Goal: Task Accomplishment & Management: Manage account settings

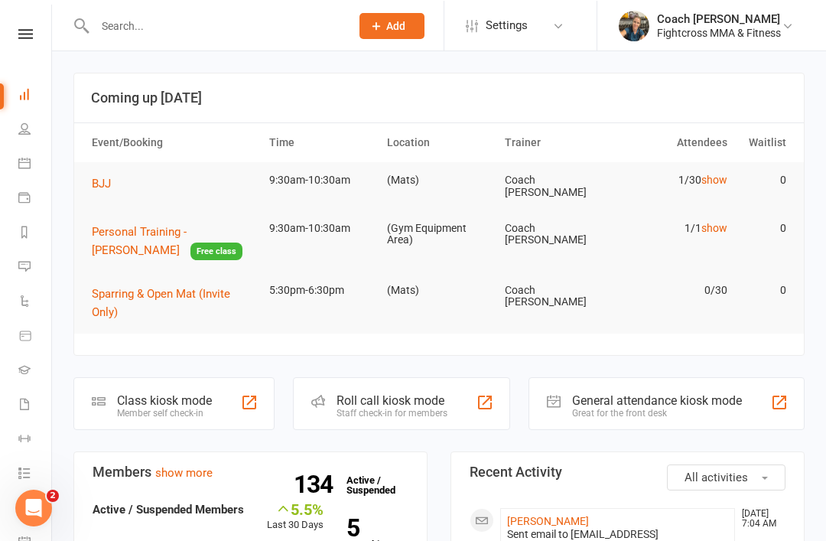
scroll to position [96, 0]
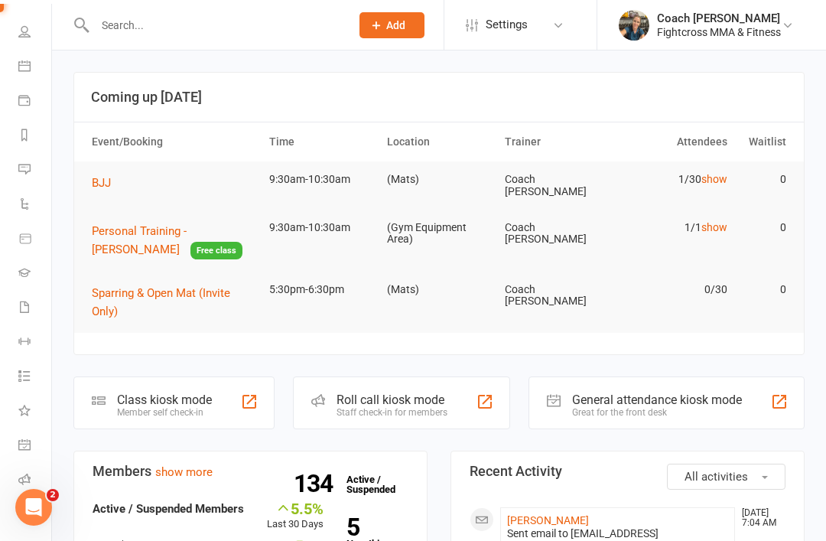
click at [392, 21] on span "Add" at bounding box center [395, 25] width 19 height 12
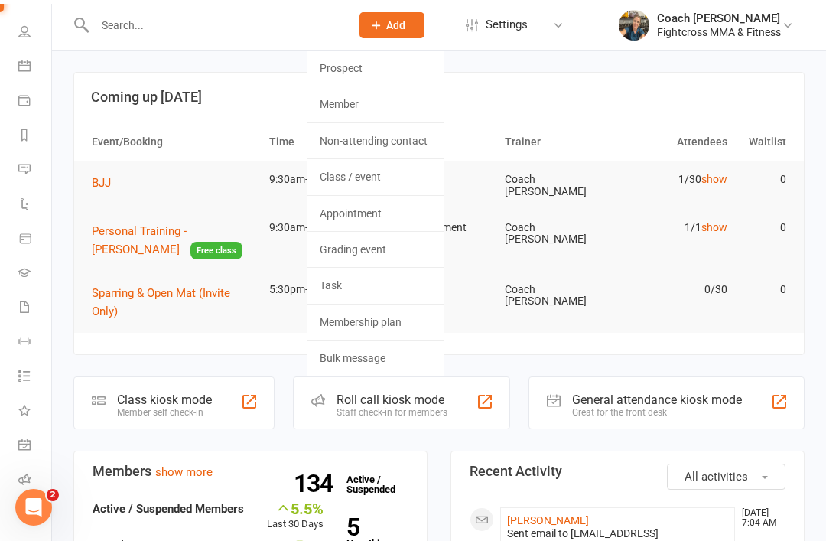
click at [143, 27] on input "text" at bounding box center [214, 25] width 249 height 21
click at [394, 21] on span "Add" at bounding box center [395, 25] width 19 height 12
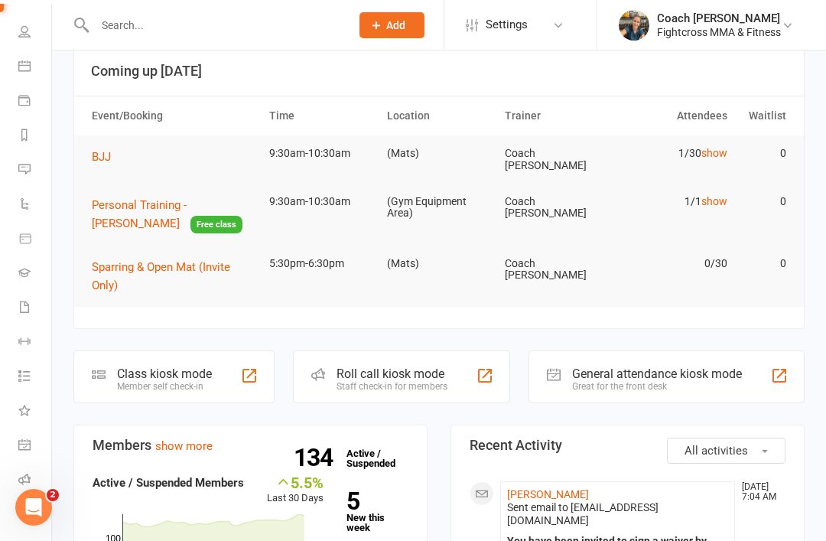
scroll to position [0, 0]
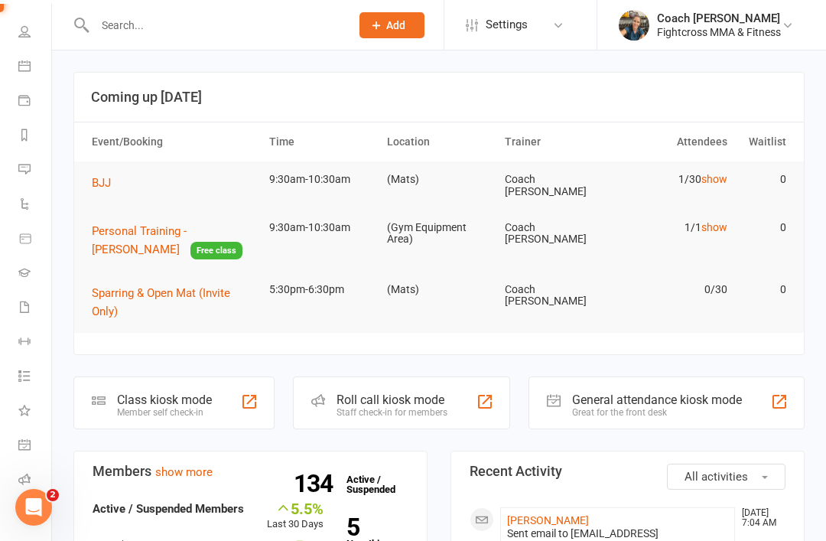
click at [131, 20] on input "text" at bounding box center [214, 25] width 249 height 21
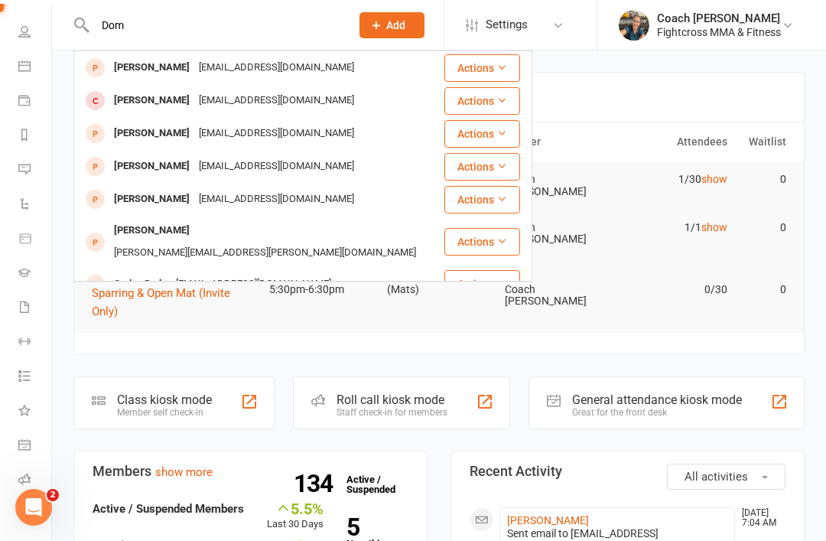
type input "Dom"
click at [137, 70] on div "[PERSON_NAME]" at bounding box center [151, 68] width 85 height 22
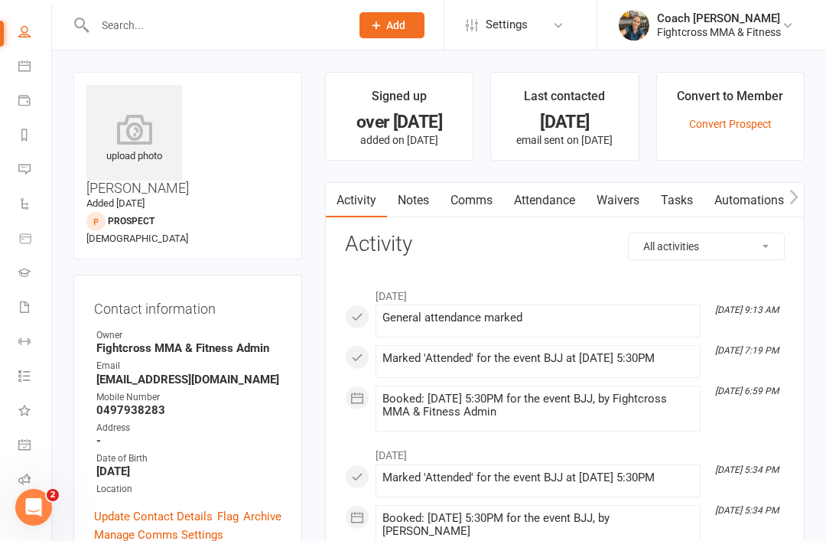
click at [617, 200] on link "Waivers" at bounding box center [618, 200] width 64 height 35
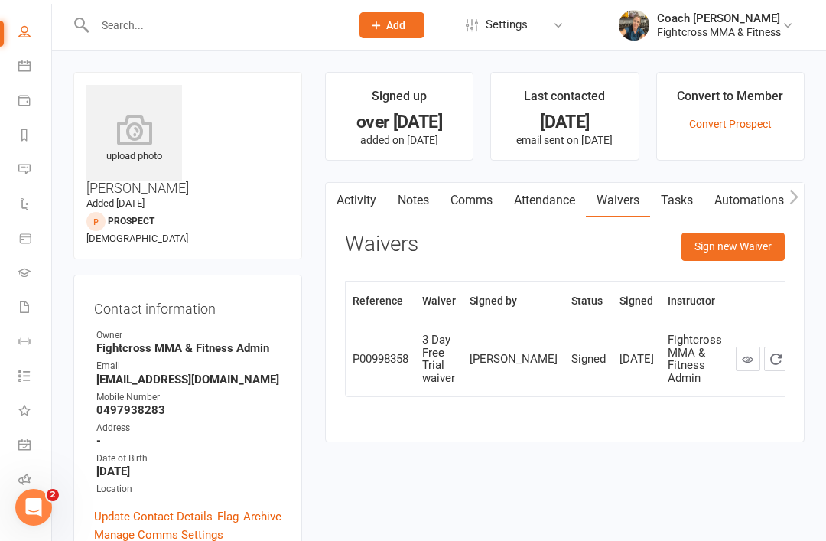
click at [721, 125] on link "Convert Prospect" at bounding box center [730, 124] width 83 height 12
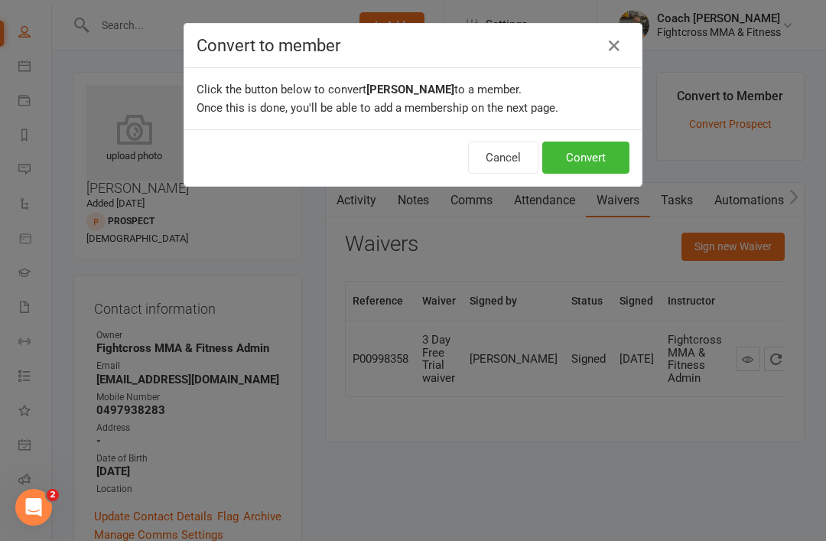
click at [585, 155] on button "Convert" at bounding box center [585, 158] width 87 height 32
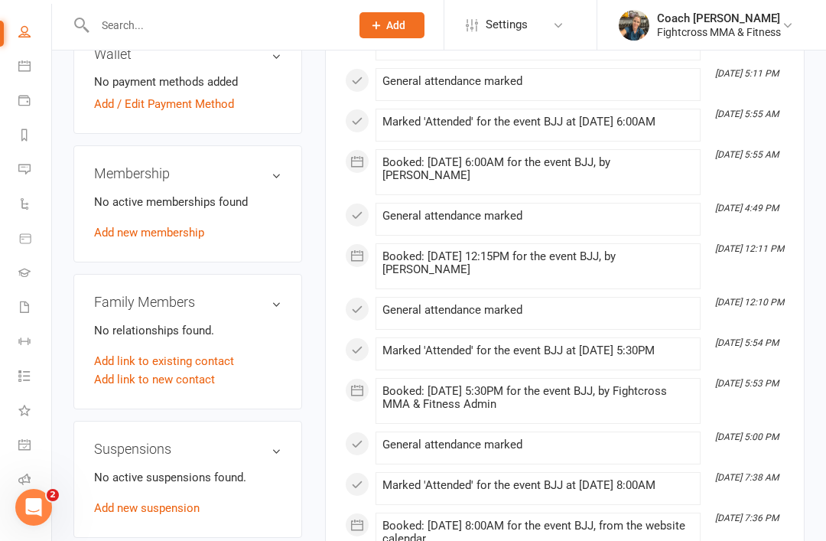
scroll to position [568, 0]
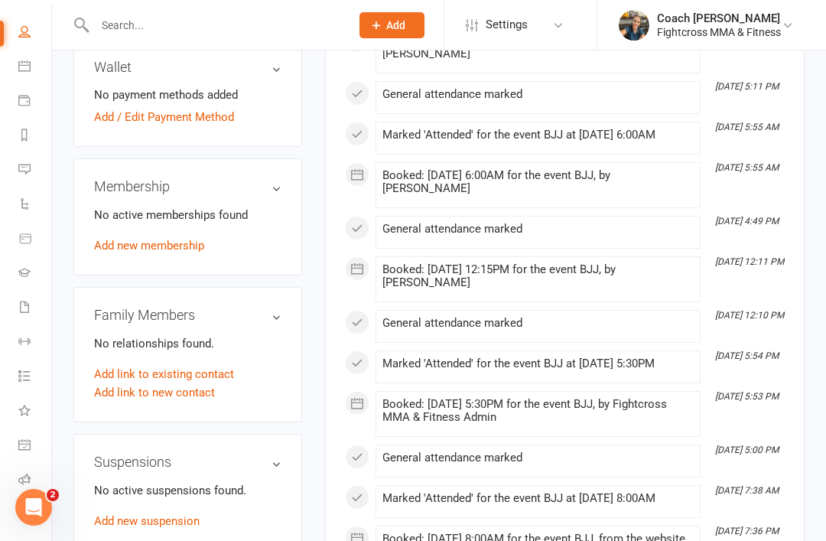
click at [146, 239] on link "Add new membership" at bounding box center [149, 246] width 110 height 14
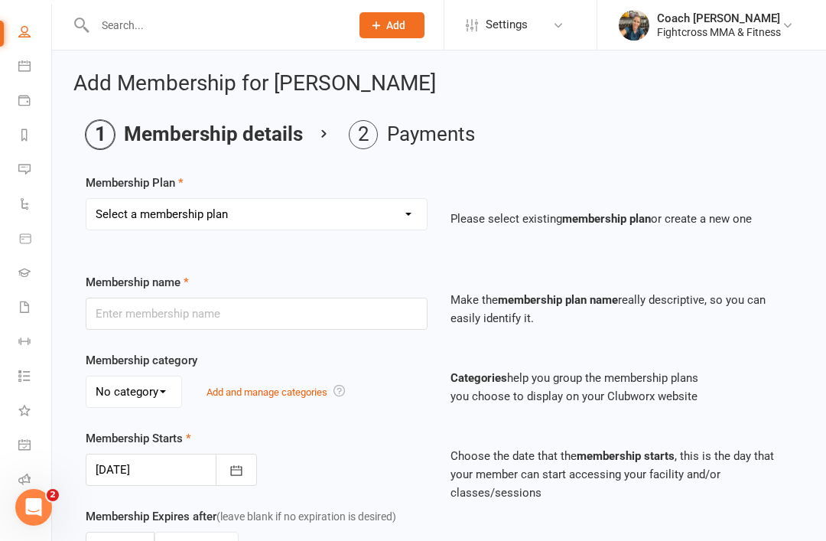
click at [171, 203] on select "Select a membership plan Create new Membership Plan Platinum Martial Arts Membe…" at bounding box center [256, 214] width 340 height 31
select select "4"
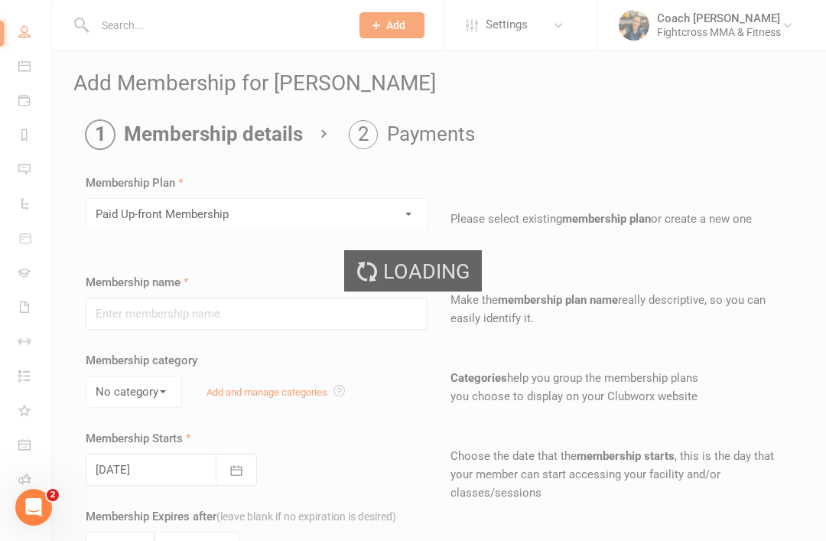
type input "Paid Up-front Membership"
select select "2"
type input "3"
select select "2"
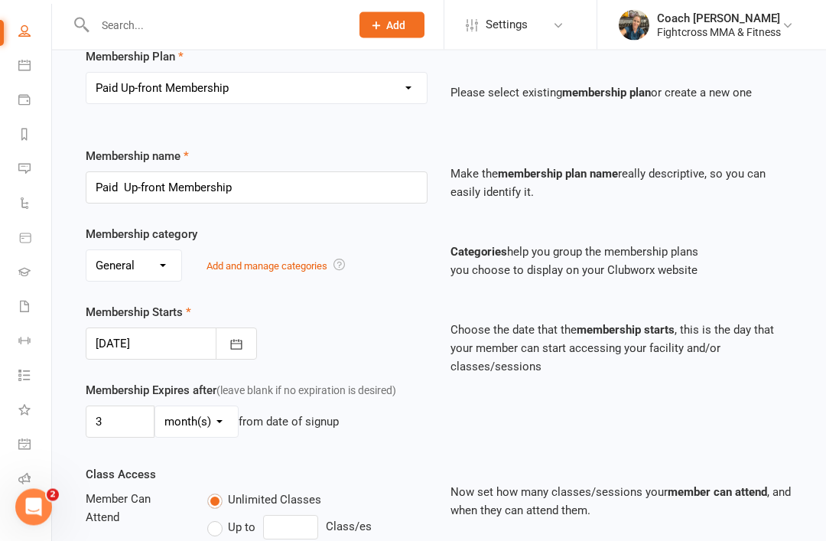
click at [121, 344] on div at bounding box center [171, 344] width 171 height 32
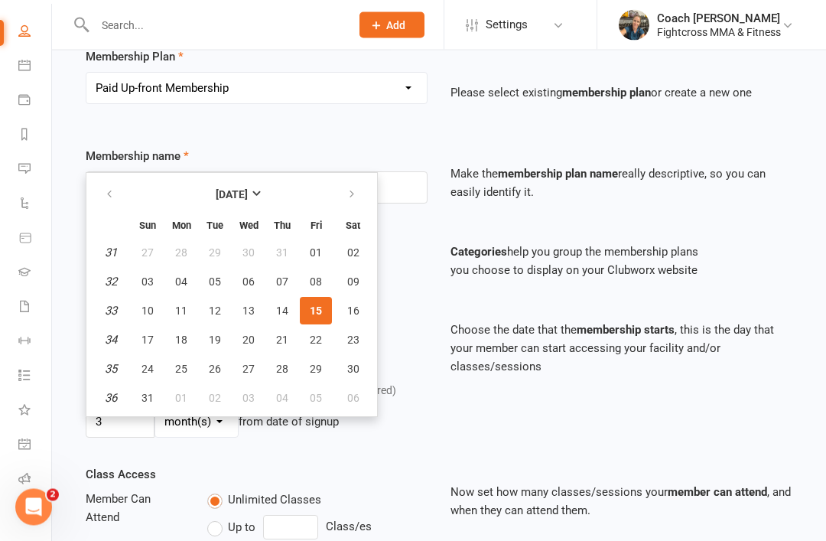
scroll to position [126, 0]
click at [312, 298] on button "15" at bounding box center [316, 311] width 32 height 28
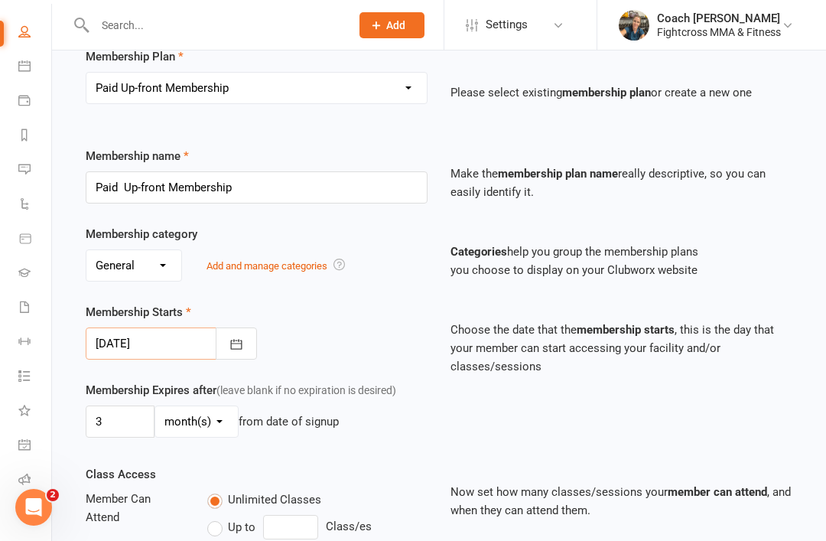
scroll to position [125, 0]
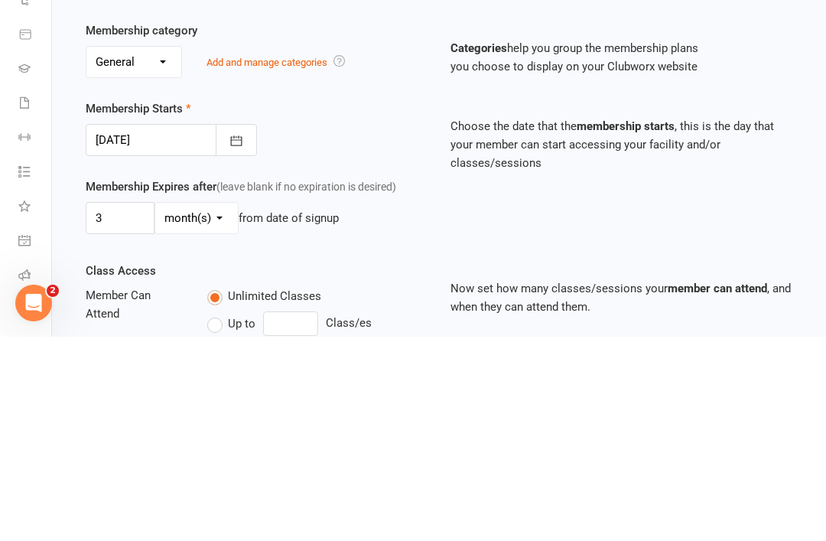
click at [731, 382] on div "Membership Expires after (leave blank if no expiration is desired) 3 day(s) wee…" at bounding box center [439, 424] width 730 height 84
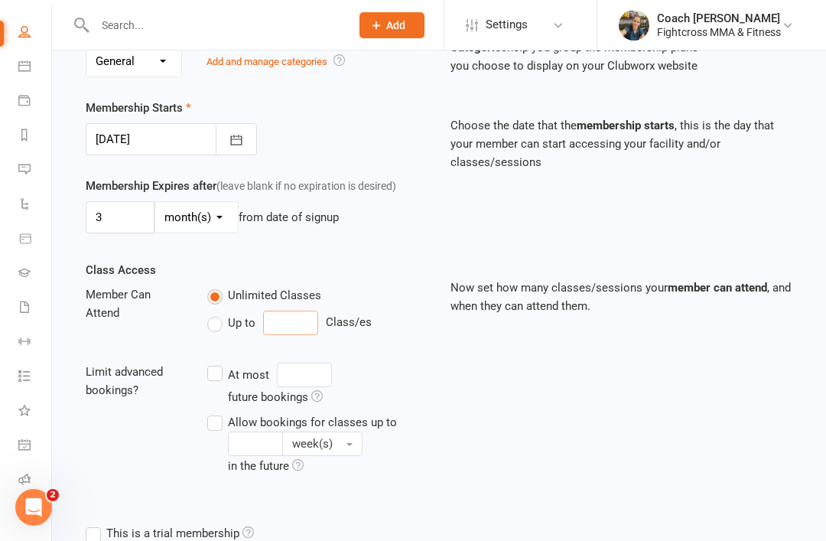
click at [288, 316] on input "number" at bounding box center [290, 323] width 55 height 24
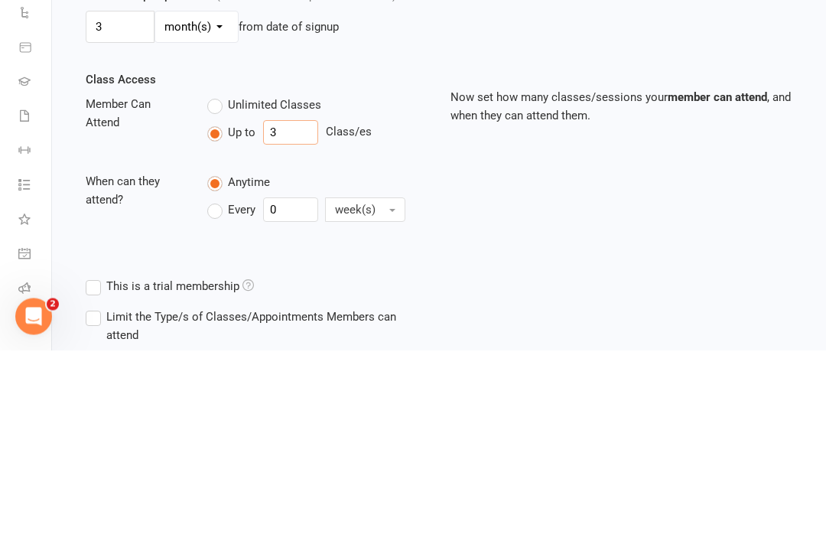
type input "3"
click at [275, 389] on input "0" at bounding box center [290, 401] width 55 height 24
type input "01"
click at [746, 262] on div "Class Access Member Can Attend Unlimited Classes Up to 3 Class/es When can they…" at bounding box center [439, 362] width 730 height 200
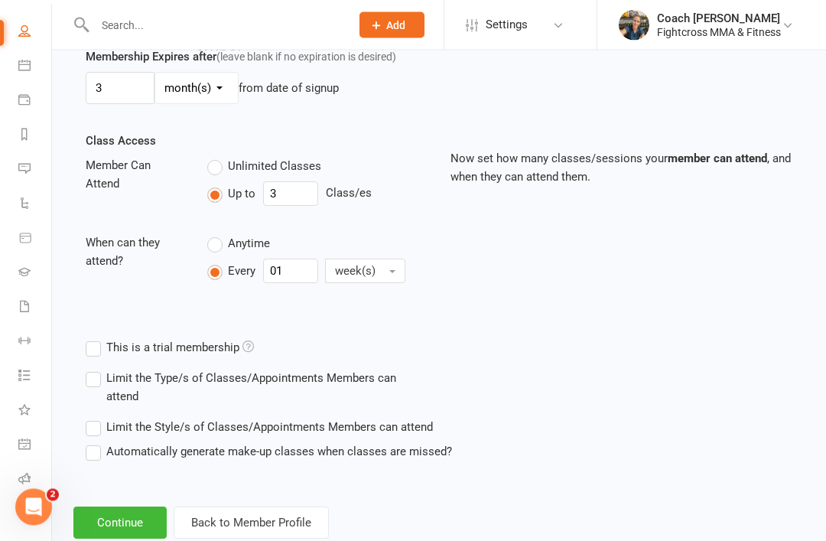
scroll to position [464, 0]
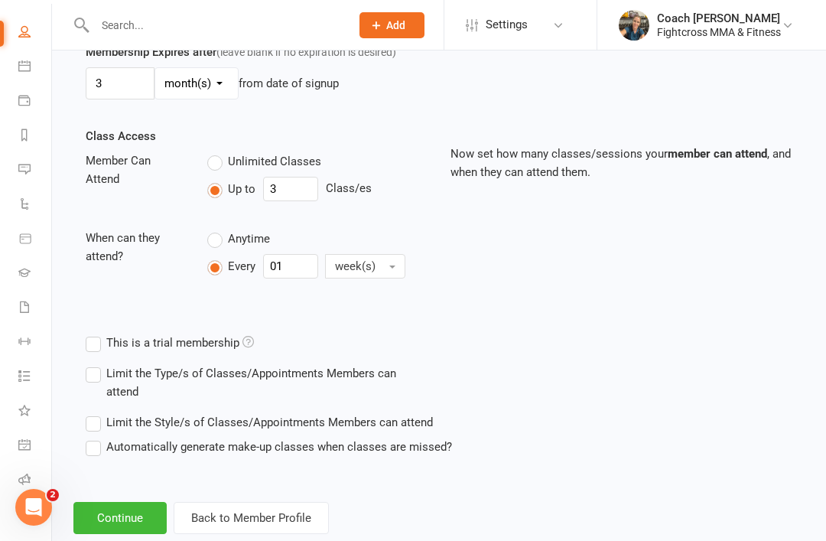
click at [110, 516] on button "Continue" at bounding box center [119, 518] width 93 height 32
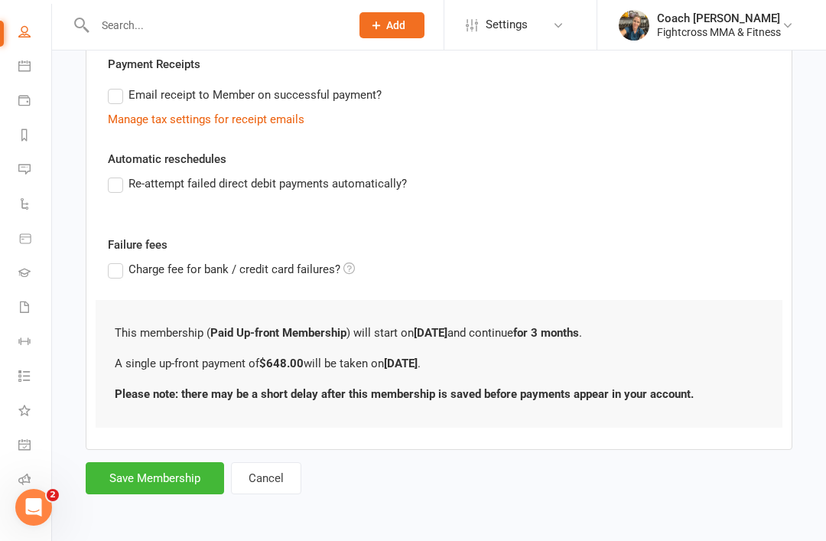
scroll to position [0, 0]
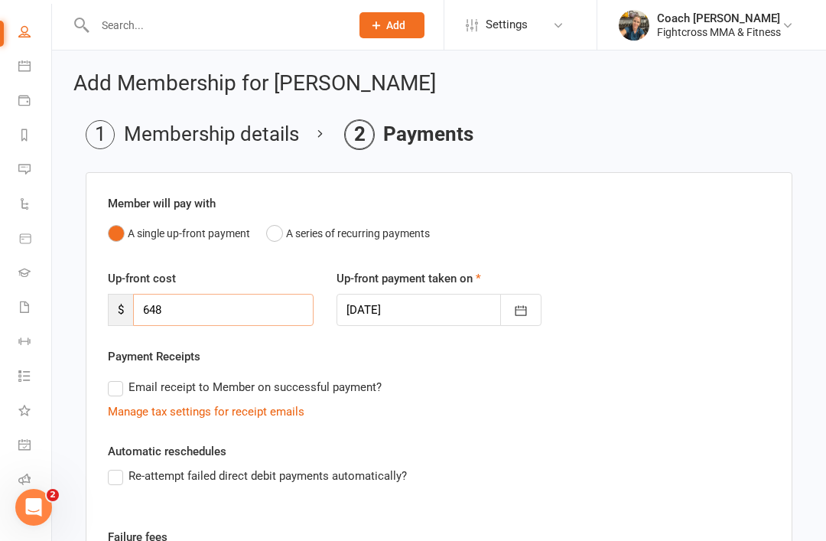
click at [156, 305] on input "648" at bounding box center [223, 310] width 181 height 32
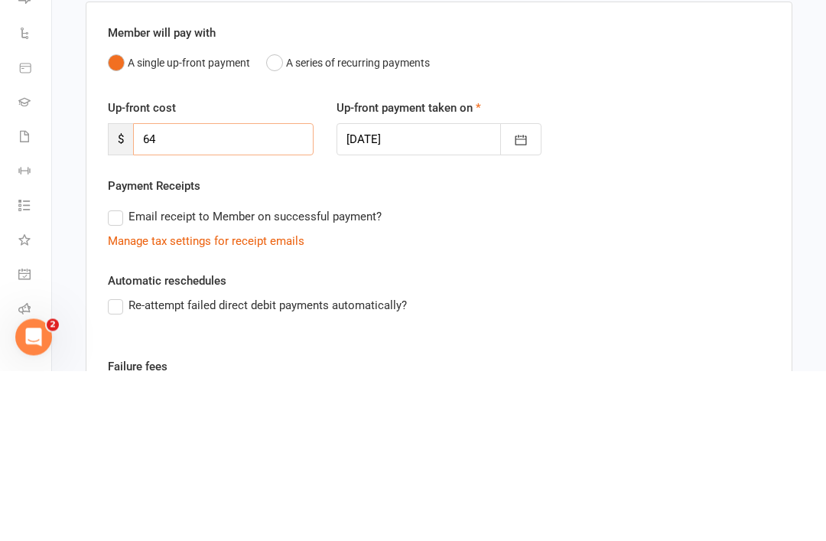
type input "6"
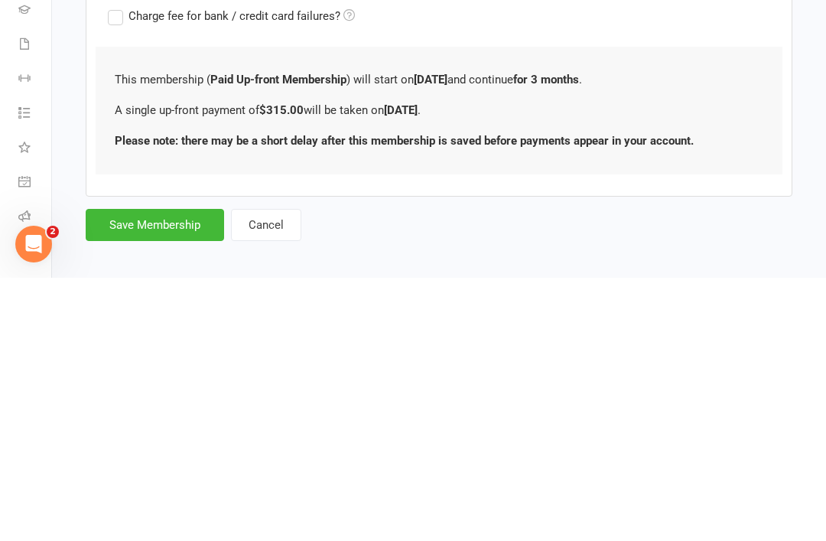
scroll to position [304, 0]
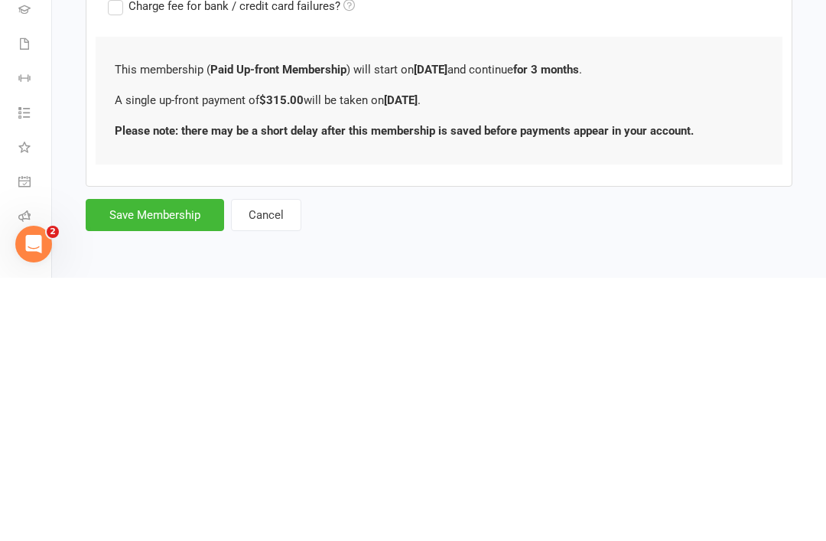
type input "315"
click at [165, 462] on button "Save Membership" at bounding box center [155, 478] width 138 height 32
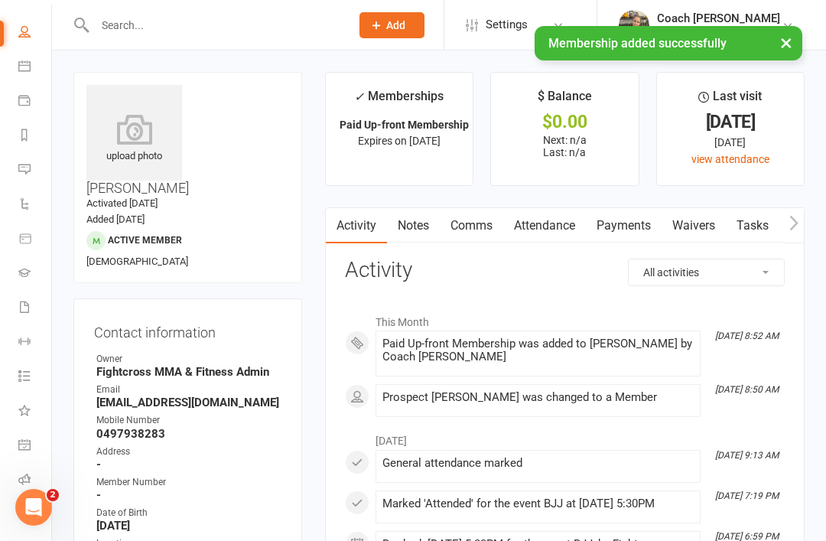
click at [632, 223] on link "Payments" at bounding box center [624, 225] width 76 height 35
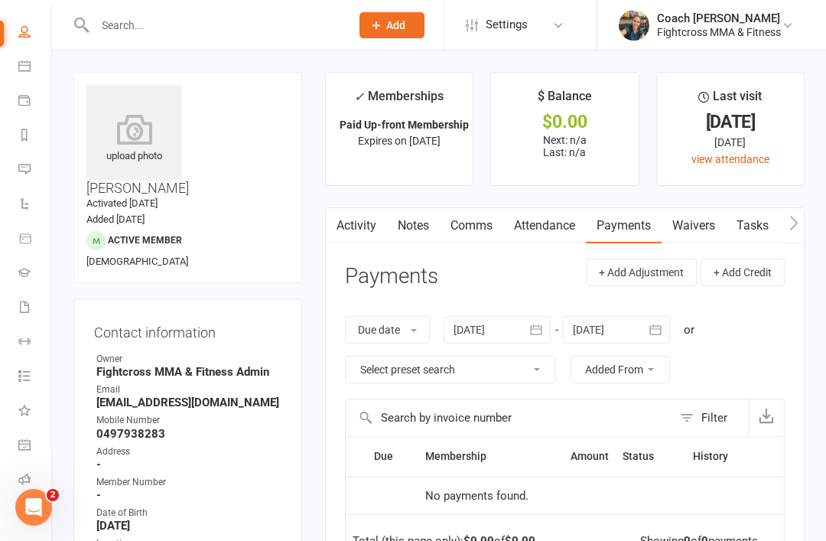
click at [25, 31] on icon at bounding box center [24, 31] width 12 height 12
select select "100"
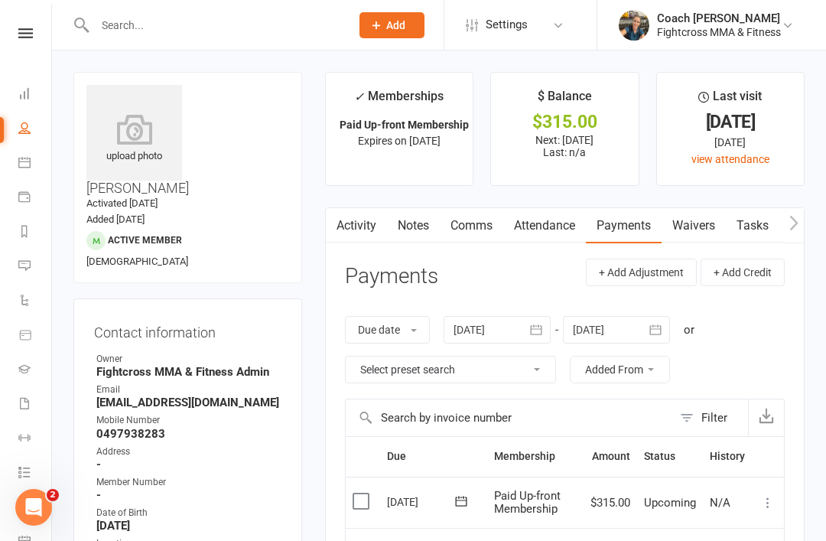
scroll to position [44, 0]
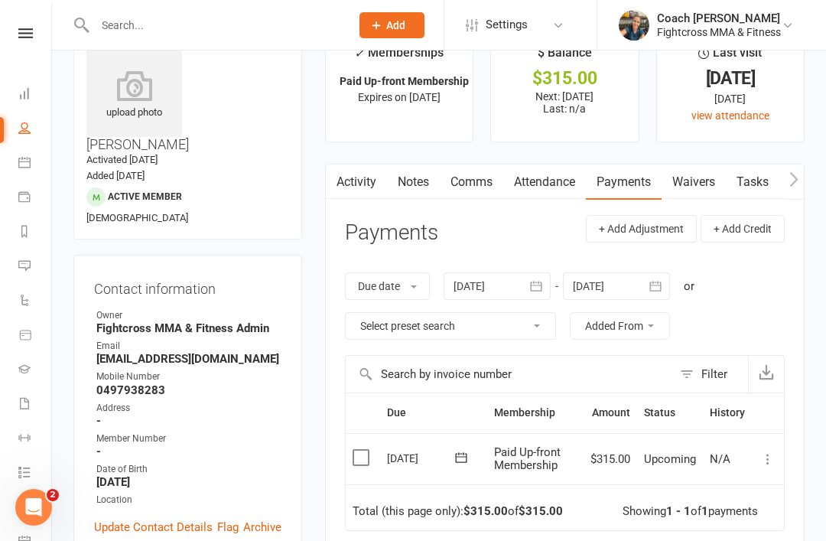
click at [773, 452] on icon at bounding box center [767, 458] width 15 height 15
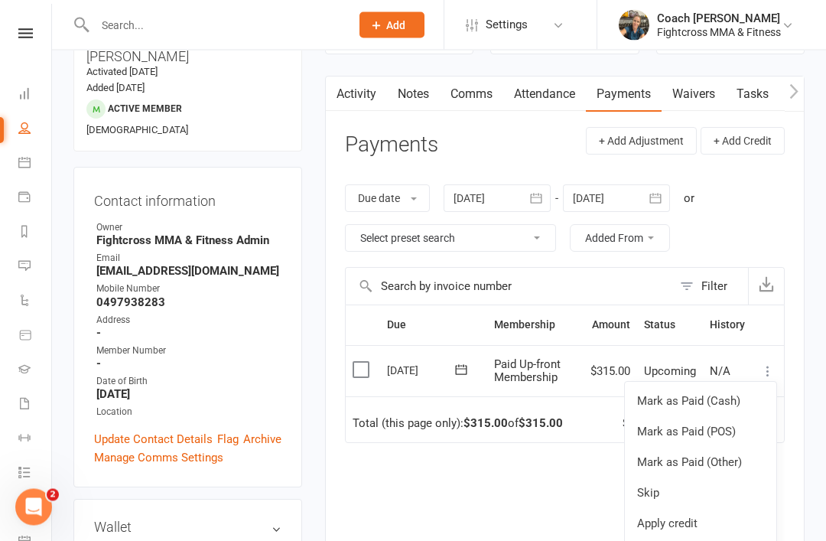
scroll to position [129, 0]
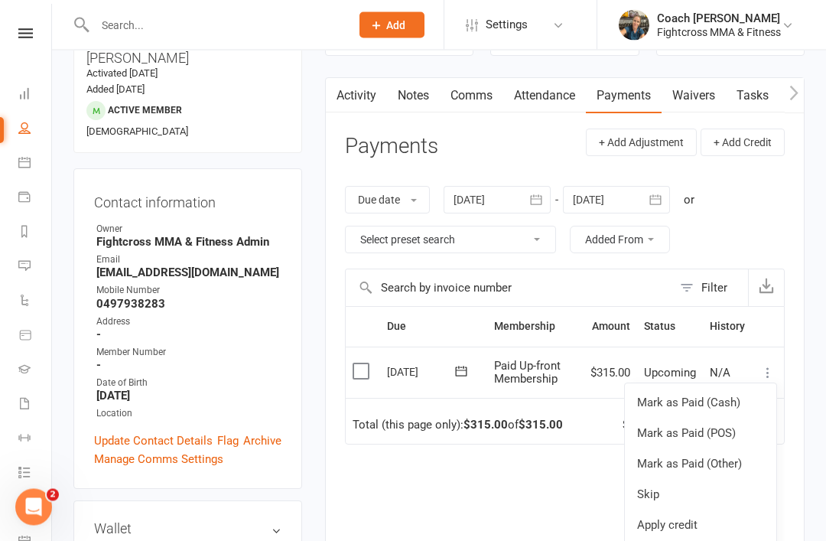
click at [728, 395] on link "Mark as Paid (Cash)" at bounding box center [700, 403] width 151 height 31
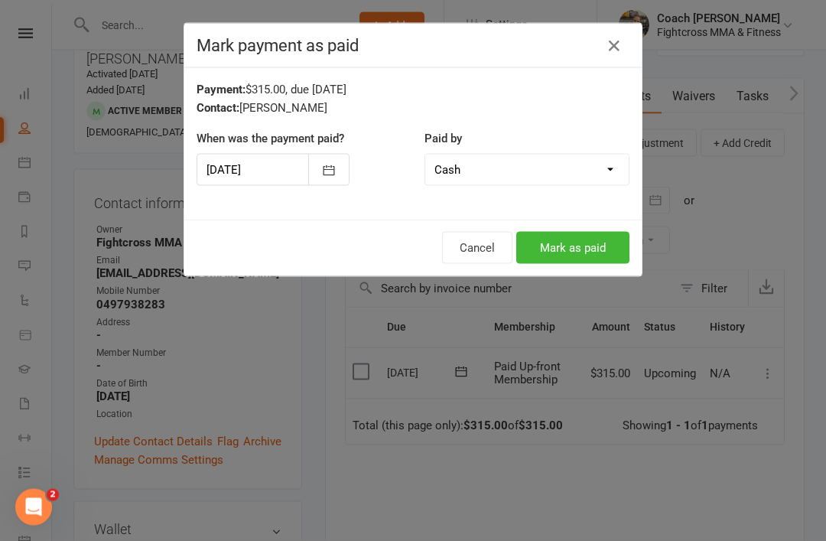
scroll to position [130, 0]
click at [597, 236] on button "Mark as paid" at bounding box center [572, 248] width 113 height 32
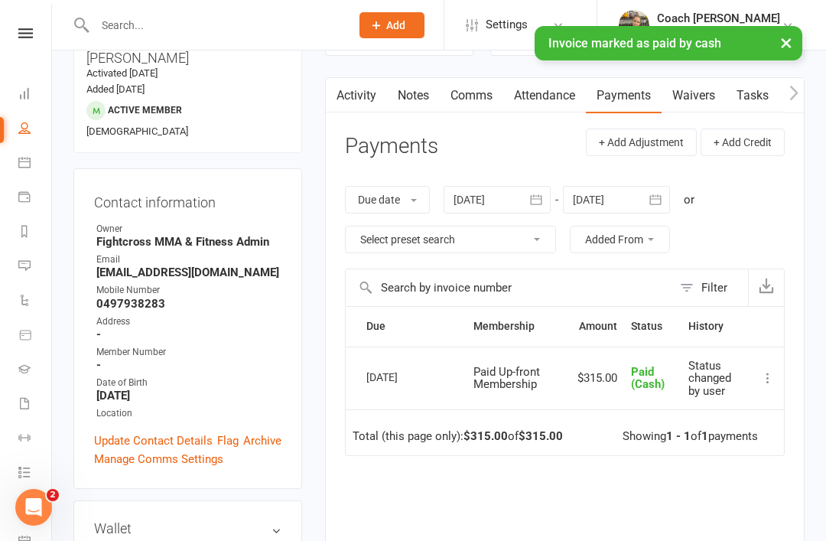
click at [21, 93] on icon at bounding box center [24, 93] width 12 height 12
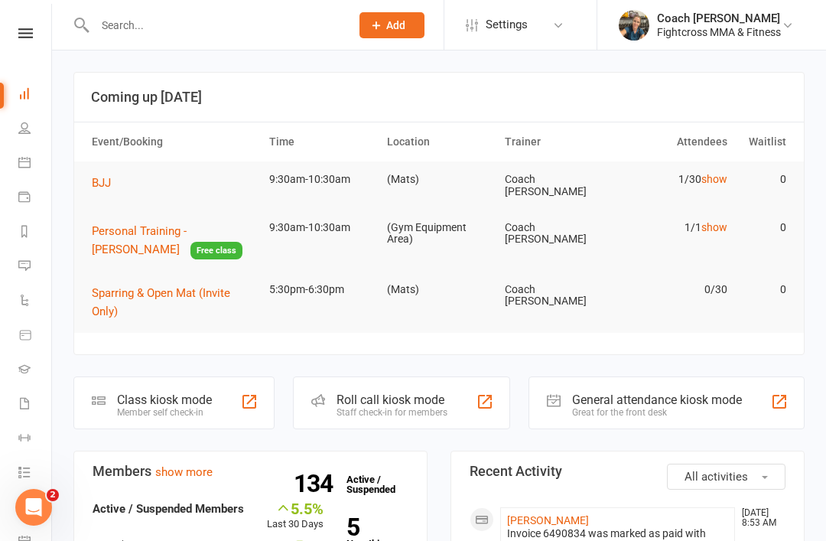
click at [721, 173] on link "show" at bounding box center [715, 179] width 26 height 12
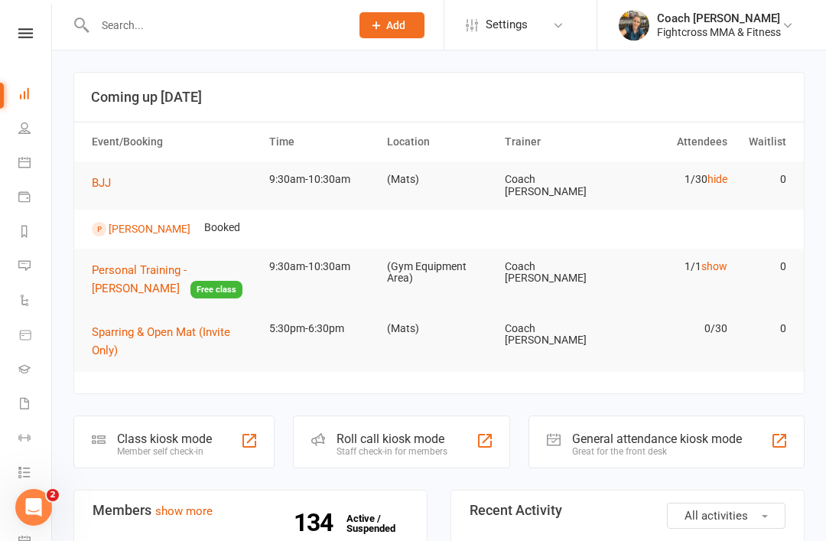
click at [33, 93] on link "Dashboard" at bounding box center [35, 95] width 34 height 34
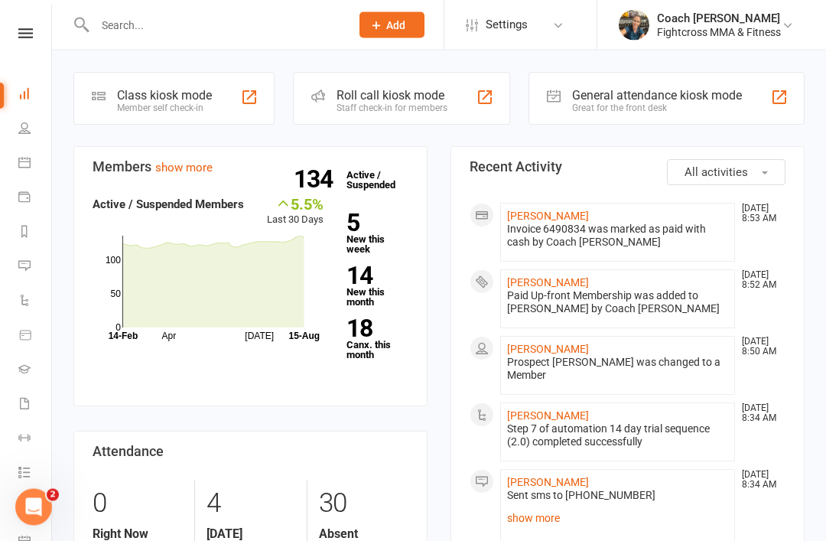
scroll to position [344, 0]
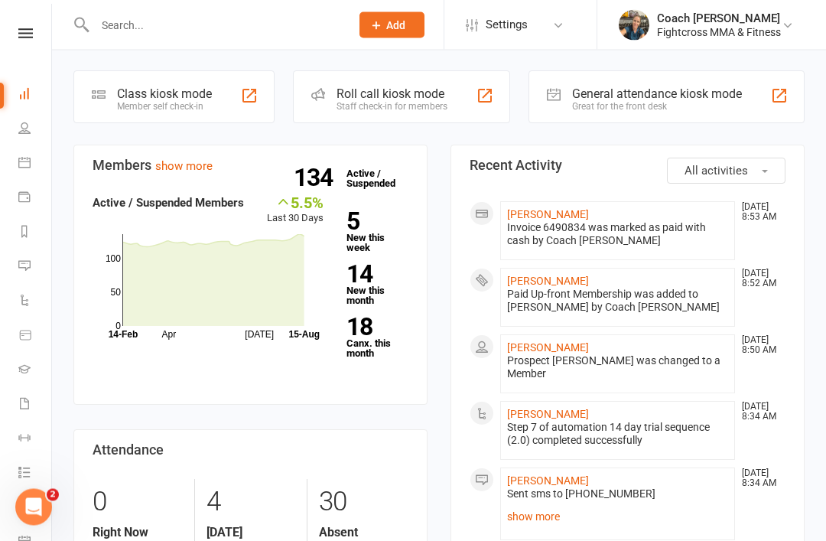
click at [368, 330] on link "18 Canx. this month" at bounding box center [378, 337] width 62 height 43
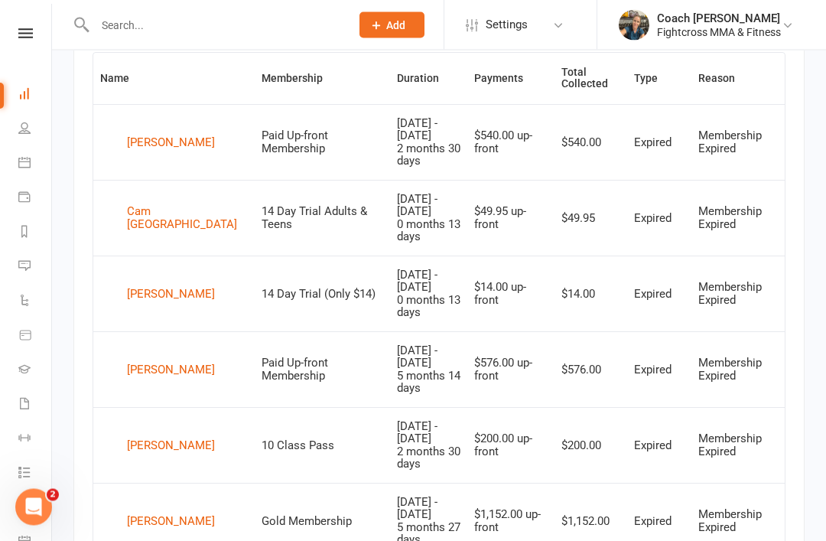
scroll to position [648, 0]
click at [25, 262] on icon at bounding box center [24, 265] width 12 height 12
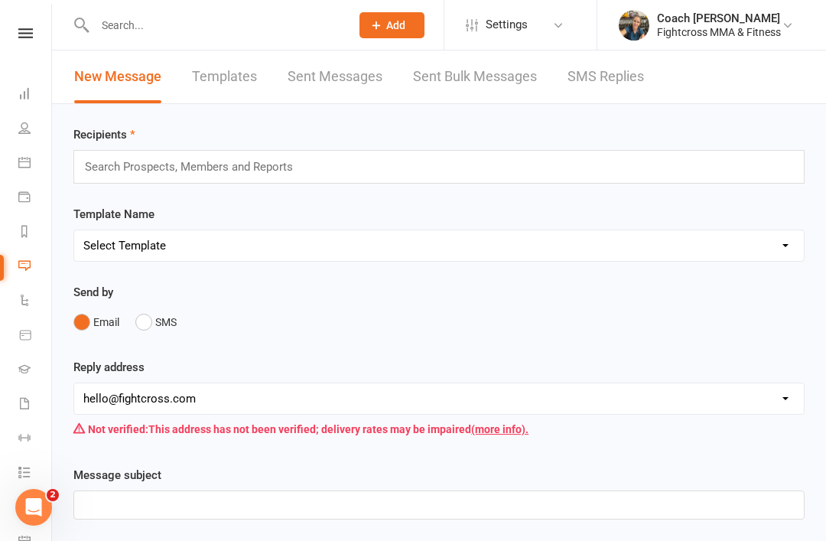
click at [580, 75] on link "SMS Replies" at bounding box center [606, 76] width 77 height 53
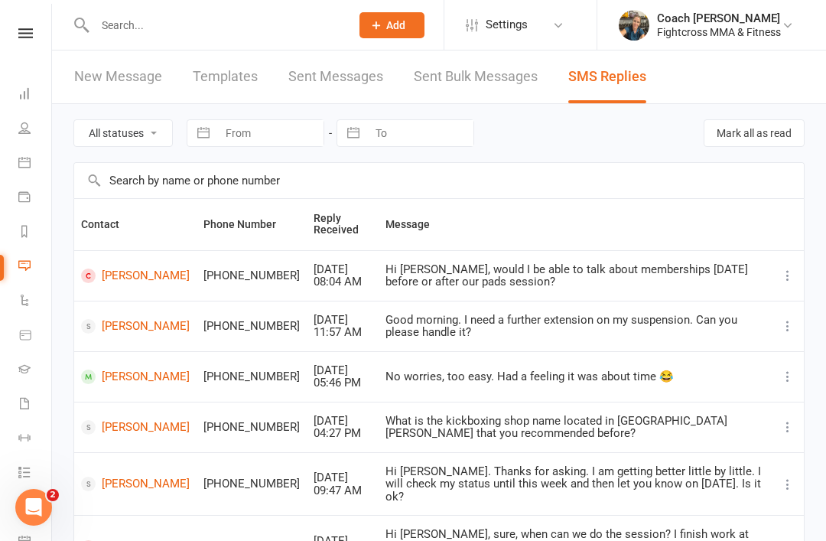
click at [11, 70] on div "Clubworx" at bounding box center [25, 53] width 51 height 50
click at [26, 167] on icon at bounding box center [24, 162] width 12 height 12
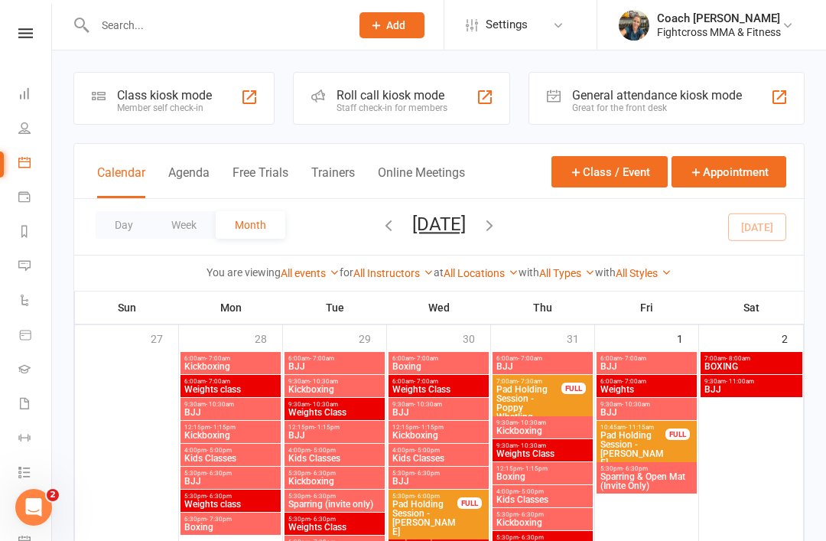
click at [173, 221] on button "Week" at bounding box center [184, 225] width 64 height 28
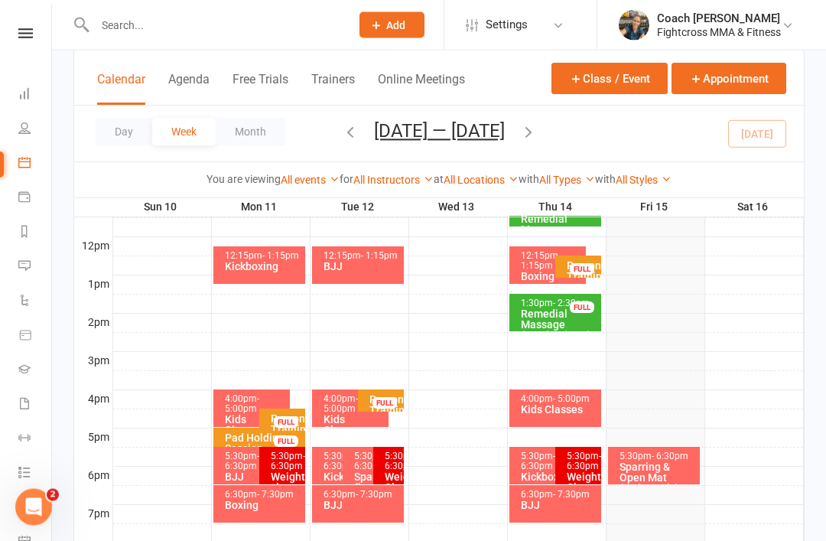
scroll to position [532, 0]
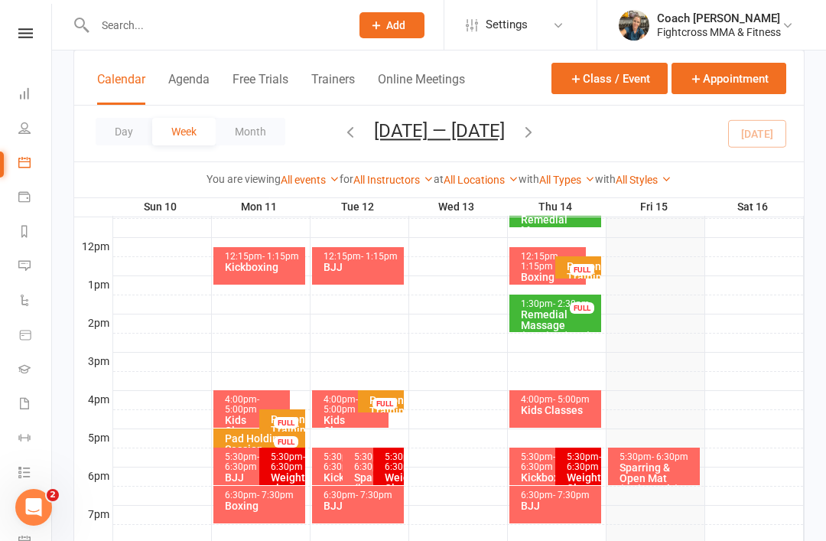
click at [520, 455] on div "5:30pm - 6:30pm" at bounding box center [552, 462] width 64 height 20
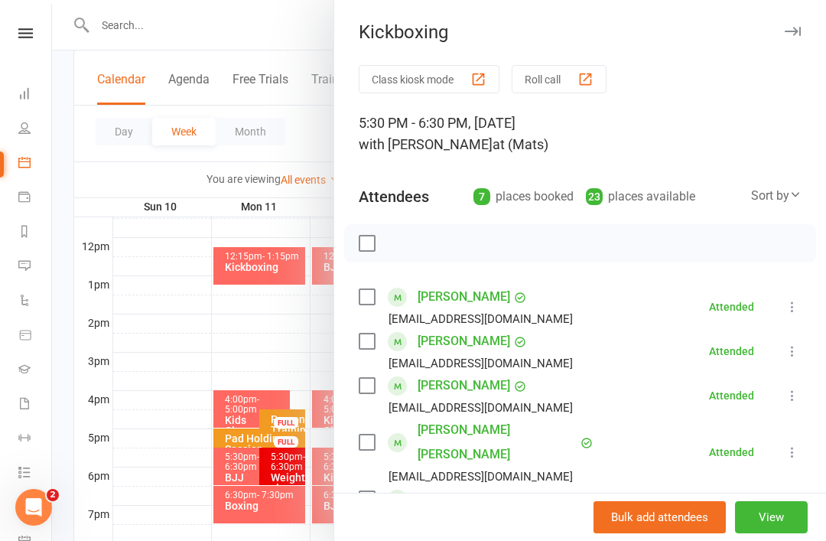
scroll to position [0, 0]
click at [236, 345] on div at bounding box center [439, 270] width 774 height 541
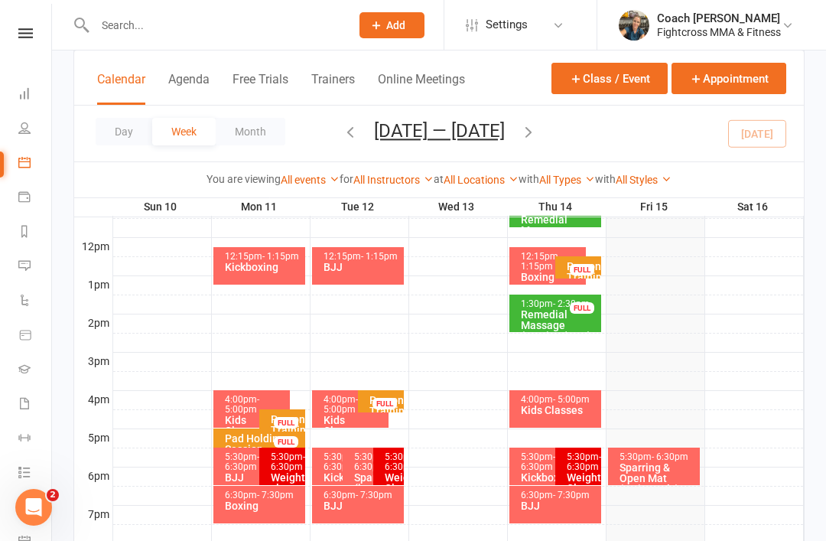
click at [545, 507] on div "BJJ" at bounding box center [559, 505] width 79 height 11
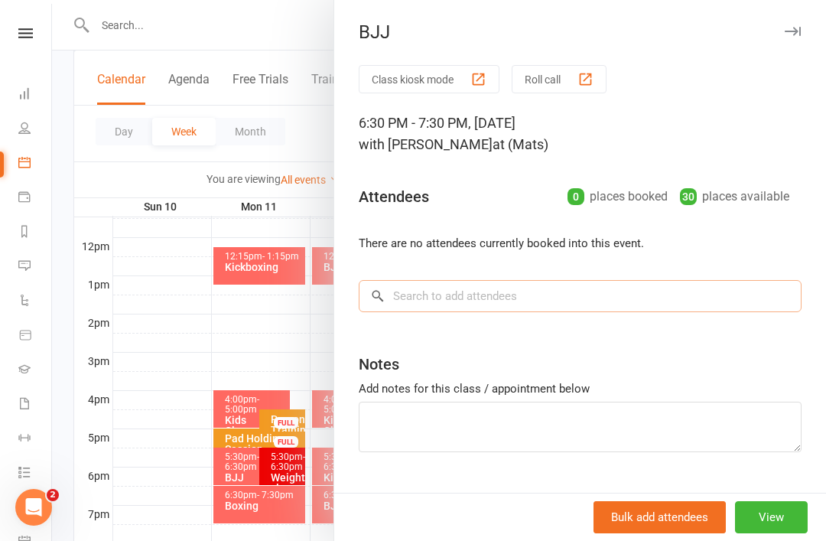
click at [432, 282] on input "search" at bounding box center [580, 296] width 443 height 32
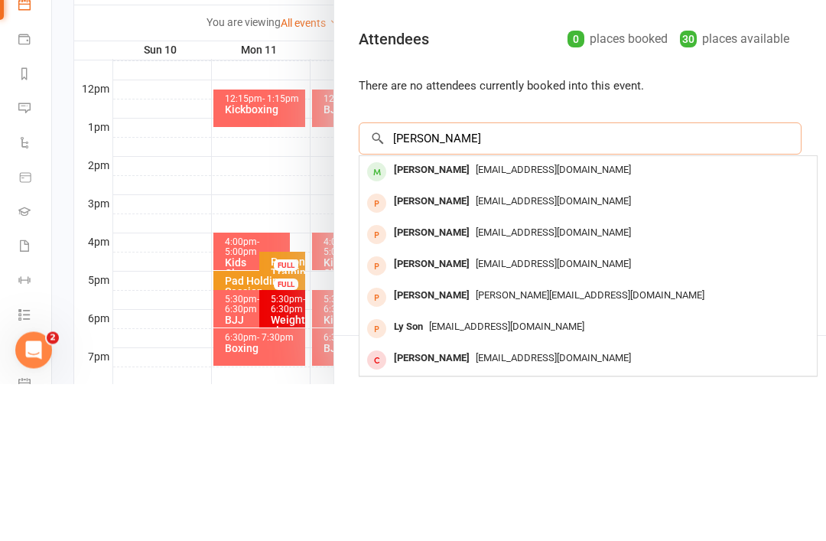
type input "Lyn"
click at [411, 317] on div "Lyn Montague" at bounding box center [432, 328] width 88 height 22
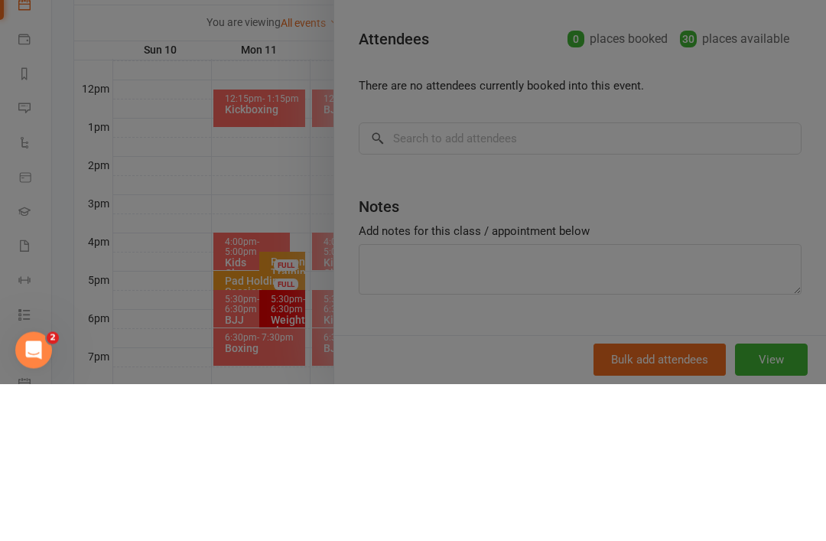
scroll to position [690, 0]
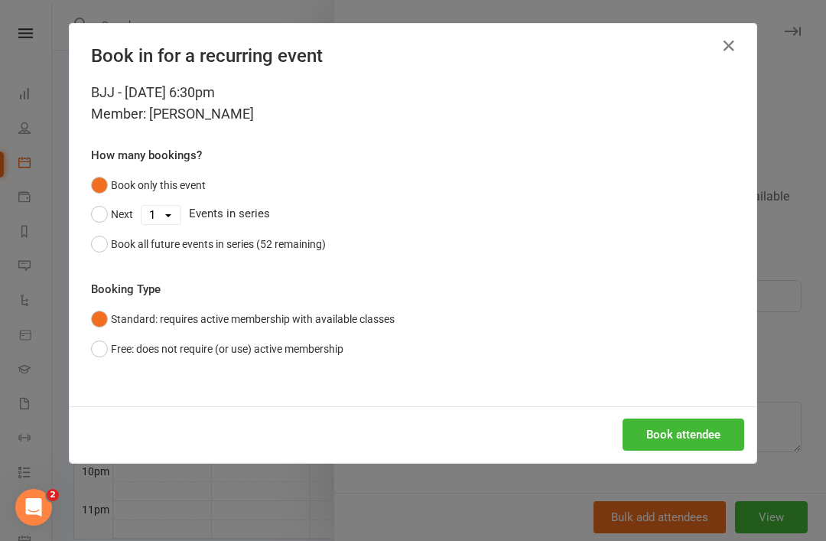
click at [645, 425] on button "Book attendee" at bounding box center [684, 434] width 122 height 32
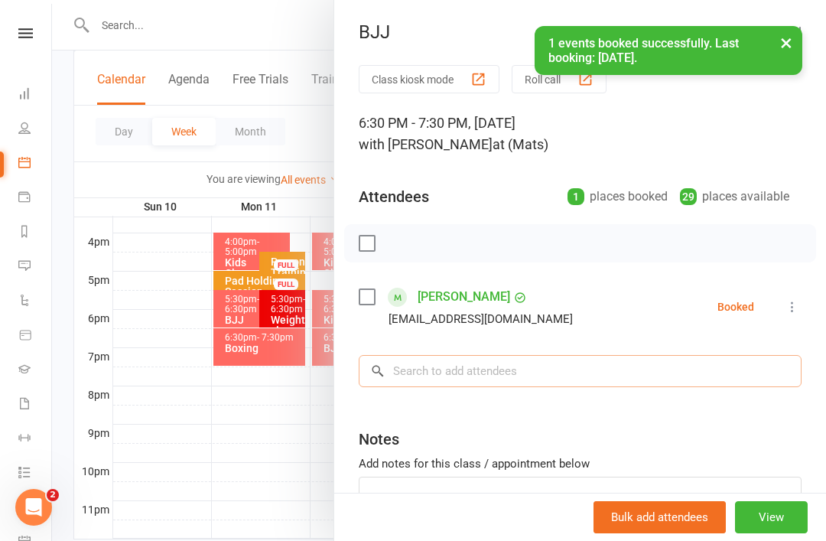
click at [441, 365] on input "search" at bounding box center [580, 371] width 443 height 32
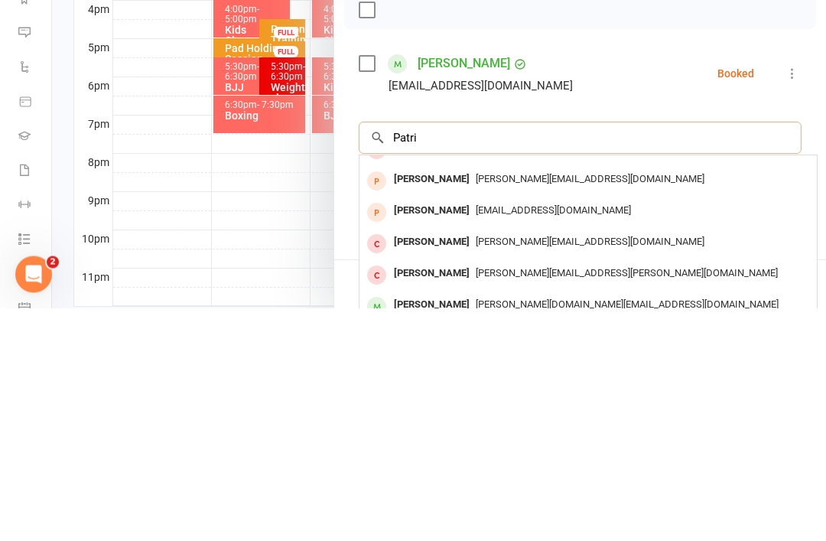
scroll to position [84, 0]
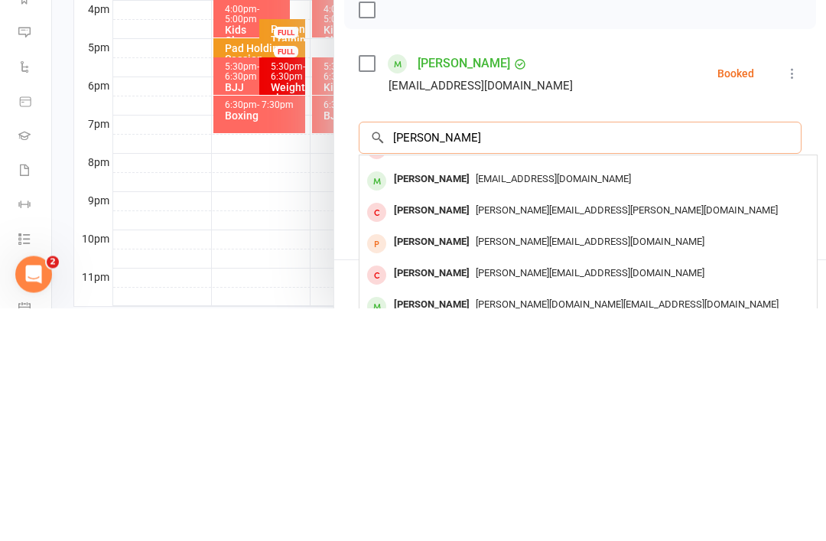
type input "Patrick keat"
click at [438, 402] on div "Patrick Keating" at bounding box center [432, 413] width 88 height 22
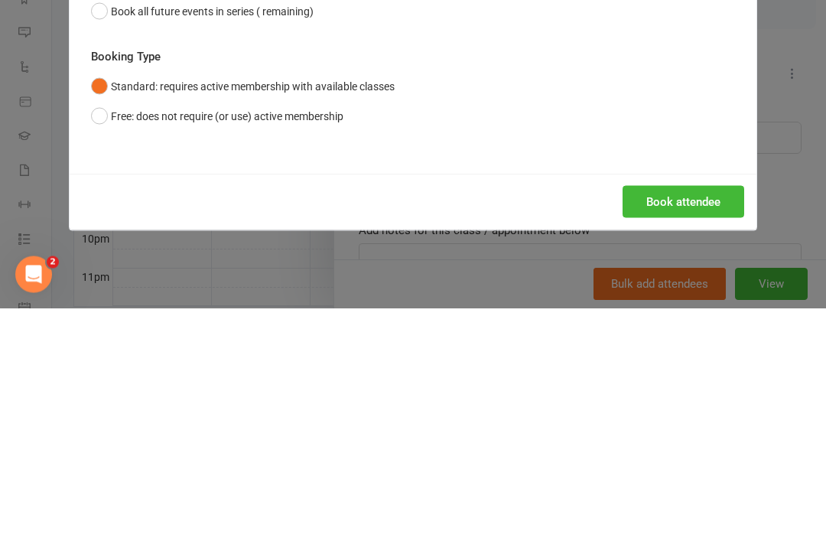
scroll to position [696, 0]
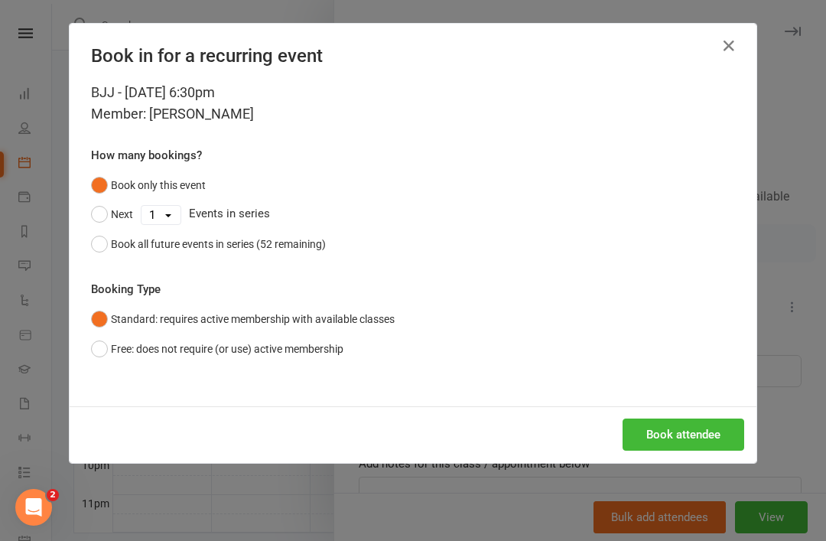
click at [659, 434] on button "Book attendee" at bounding box center [684, 434] width 122 height 32
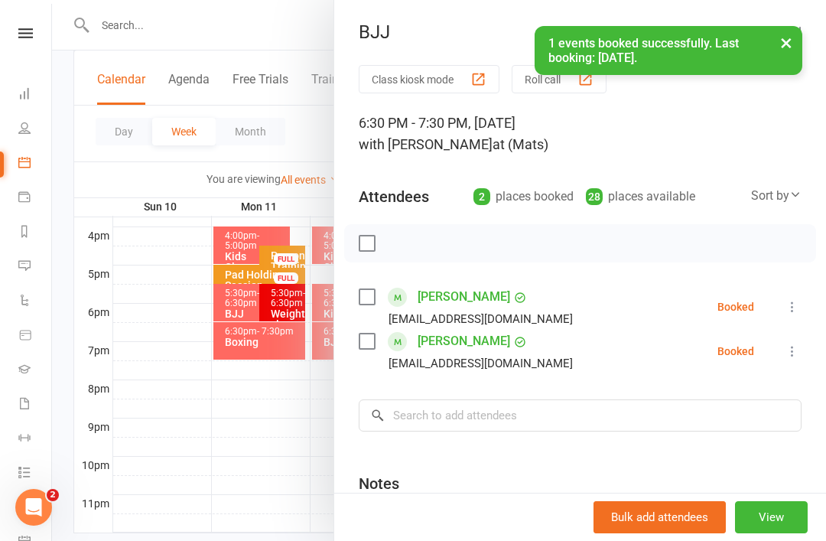
click at [789, 294] on li "Patrick Keating P.w.keating44@gmail.com Booked More info Remove Check in Mark a…" at bounding box center [580, 307] width 443 height 44
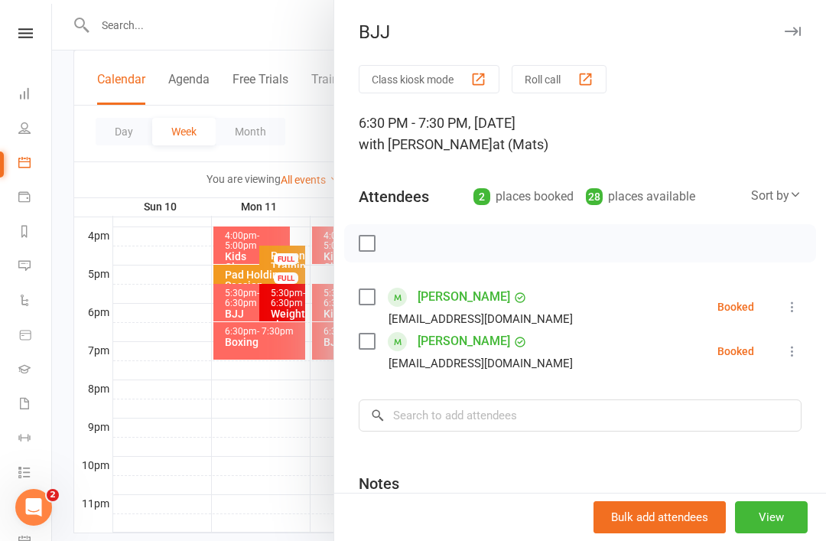
click at [793, 294] on li "Patrick Keating P.w.keating44@gmail.com Booked More info Remove Check in Mark a…" at bounding box center [580, 307] width 443 height 44
click at [800, 295] on li "Patrick Keating P.w.keating44@gmail.com Booked More info Remove Check in Mark a…" at bounding box center [580, 307] width 443 height 44
click at [796, 299] on button at bounding box center [792, 307] width 18 height 18
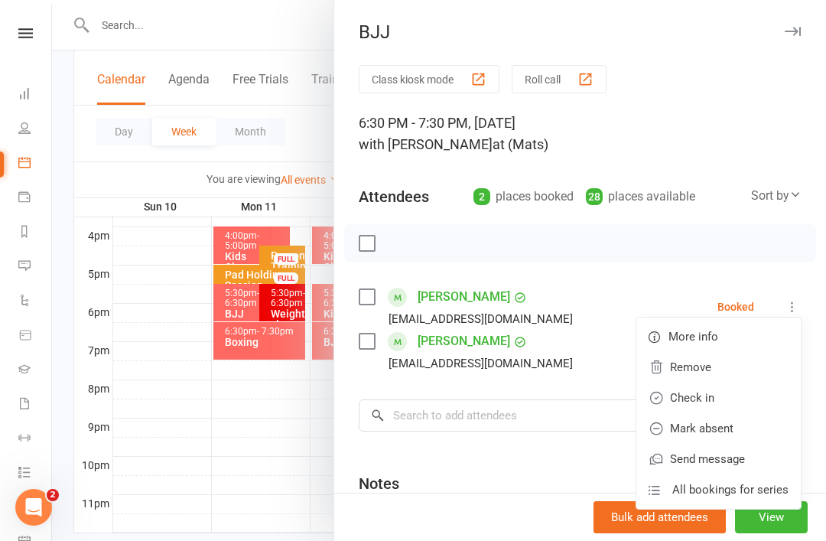
click at [683, 395] on link "Check in" at bounding box center [719, 398] width 164 height 31
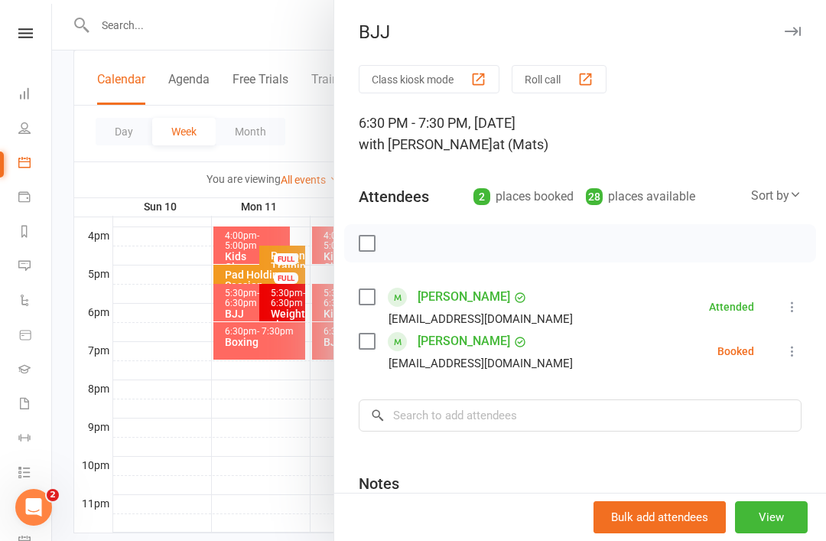
click at [800, 347] on icon at bounding box center [792, 351] width 15 height 15
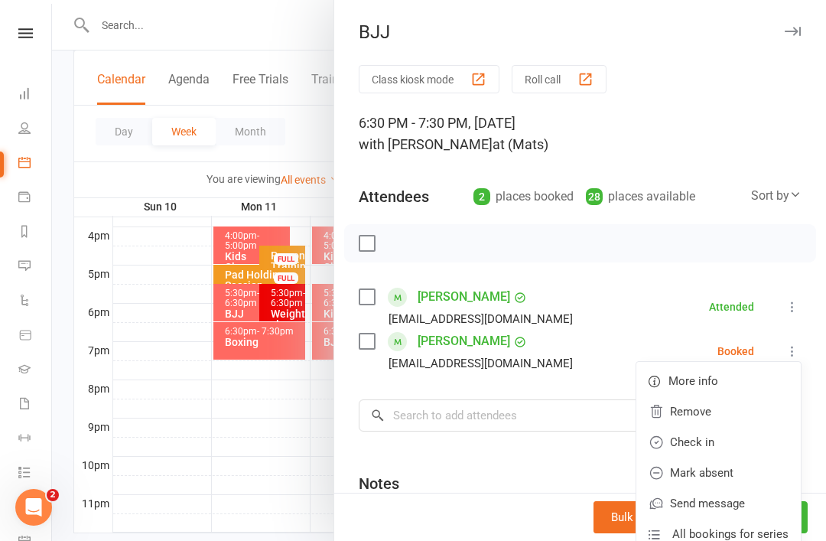
click at [684, 431] on link "Check in" at bounding box center [719, 442] width 164 height 31
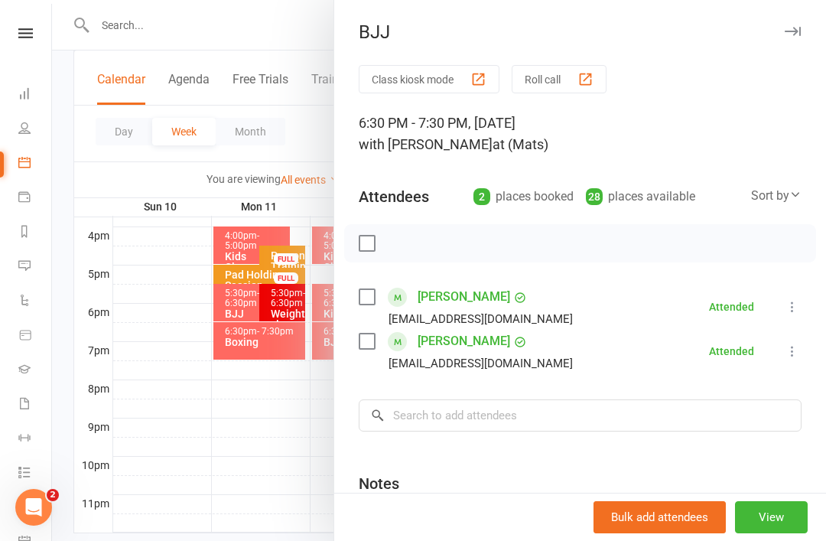
click at [155, 300] on div at bounding box center [439, 270] width 774 height 541
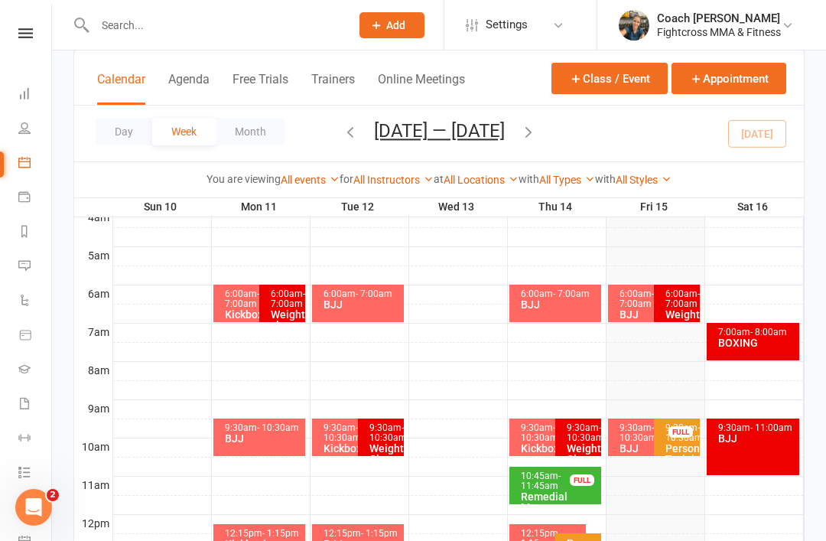
scroll to position [251, 0]
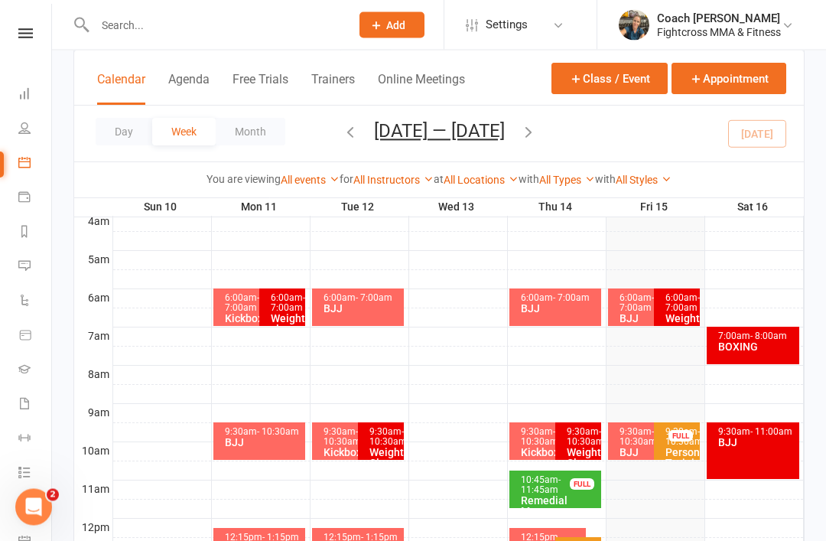
click at [629, 304] on span "- 7:00am" at bounding box center [637, 303] width 34 height 21
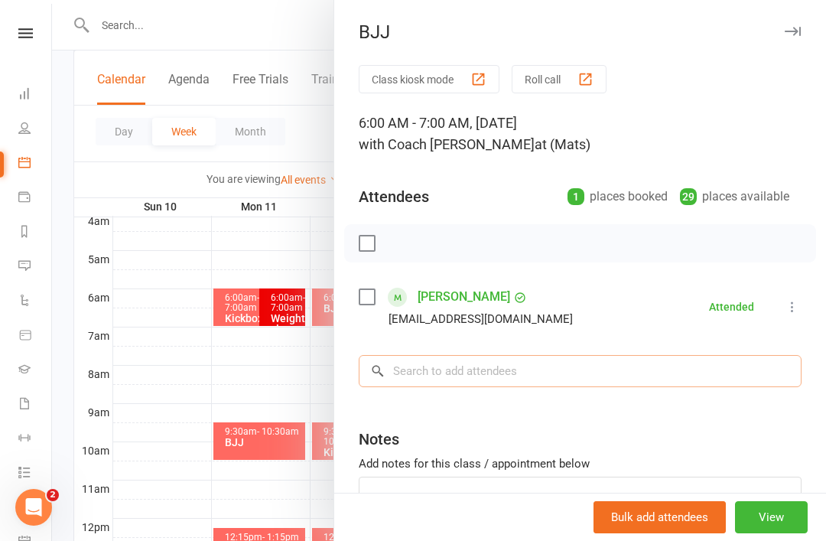
click at [431, 356] on input "search" at bounding box center [580, 371] width 443 height 32
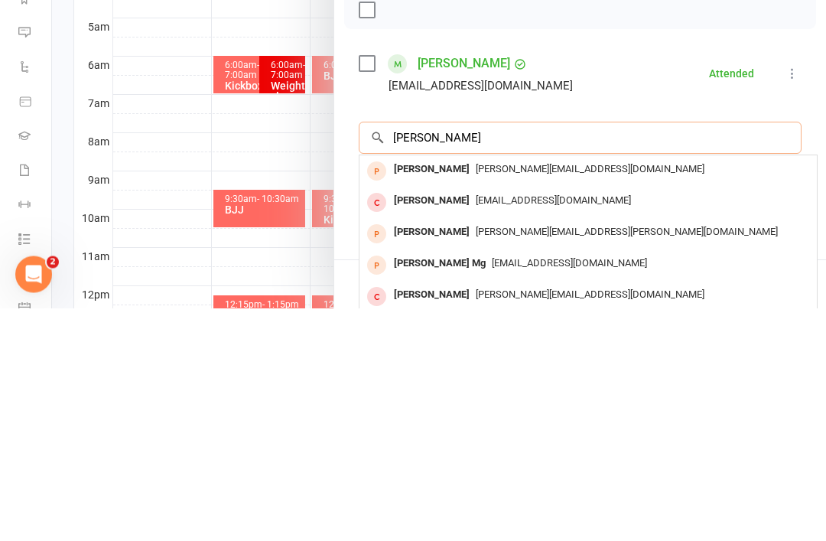
scroll to position [0, 0]
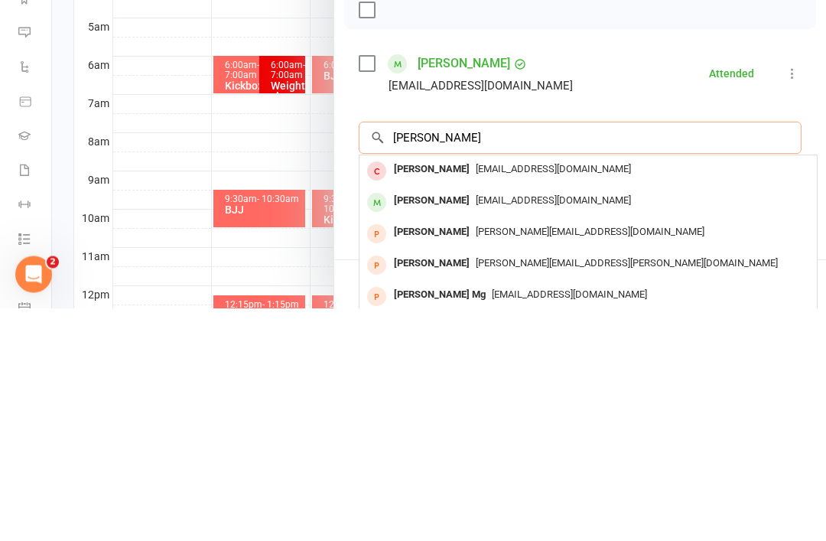
type input "John xio"
click at [412, 423] on div "John Xiong" at bounding box center [432, 434] width 88 height 22
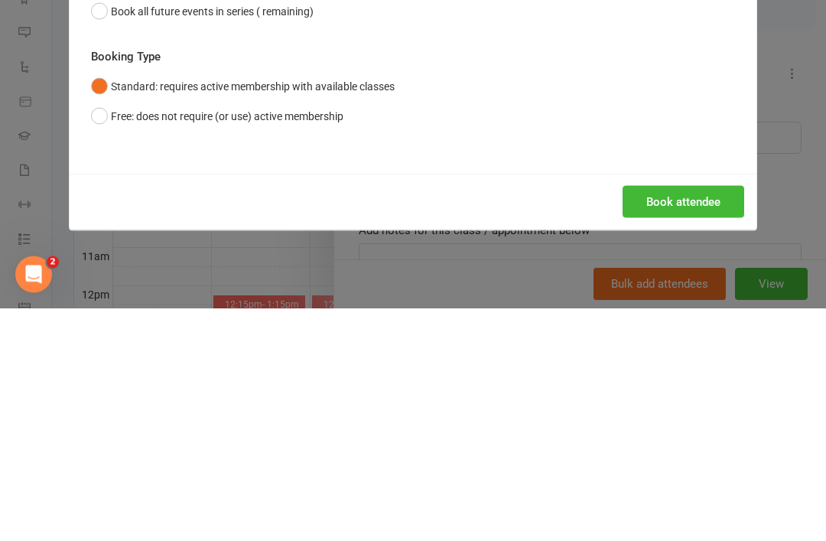
scroll to position [484, 0]
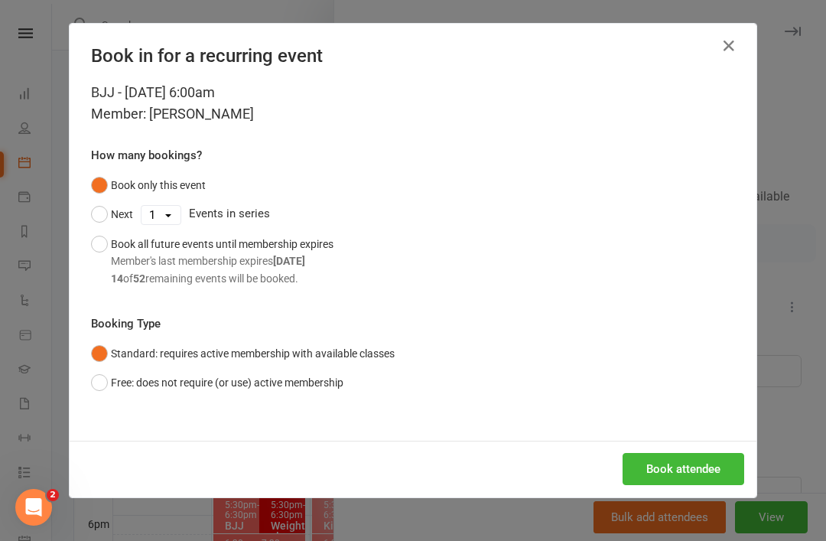
click at [674, 454] on button "Book attendee" at bounding box center [684, 469] width 122 height 32
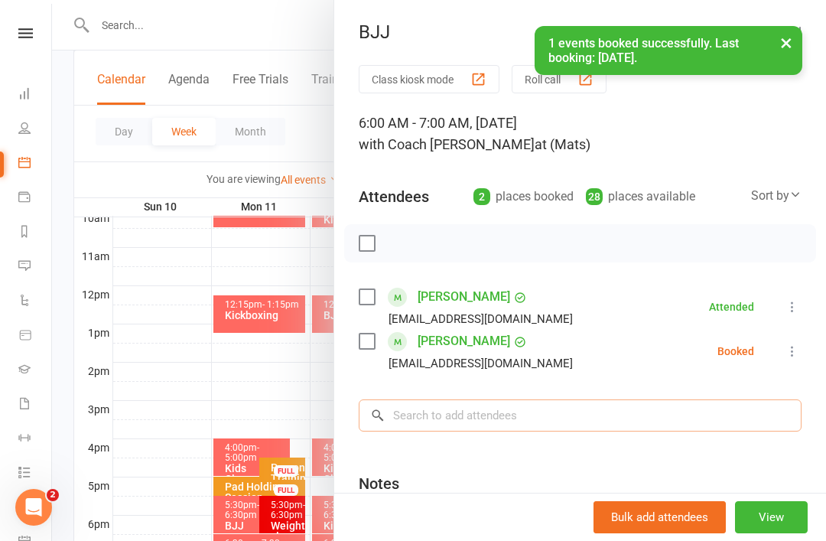
click at [435, 412] on input "search" at bounding box center [580, 415] width 443 height 32
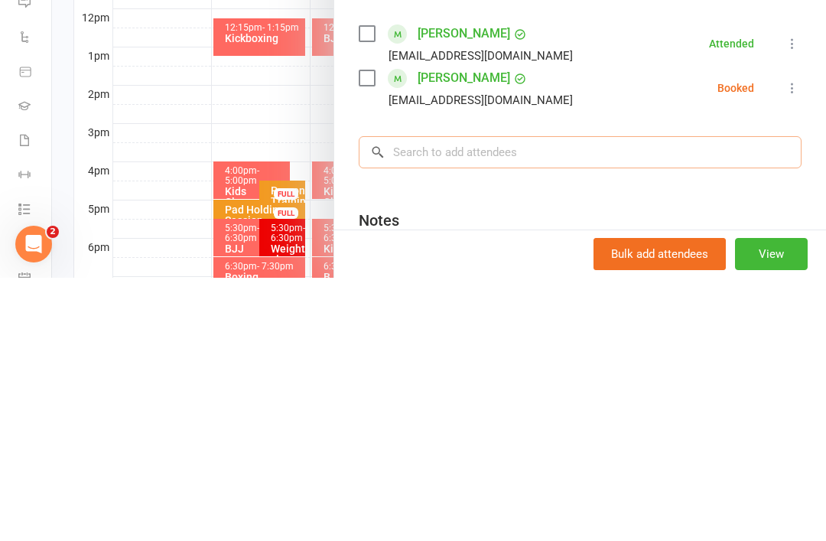
scroll to position [498, 0]
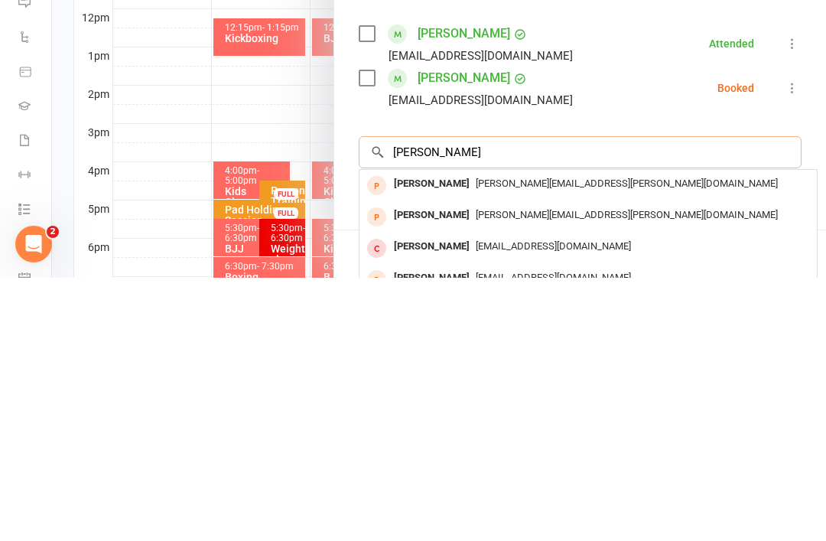
type input "Ethan"
click at [433, 499] on div "Ethan Rubens" at bounding box center [432, 510] width 88 height 22
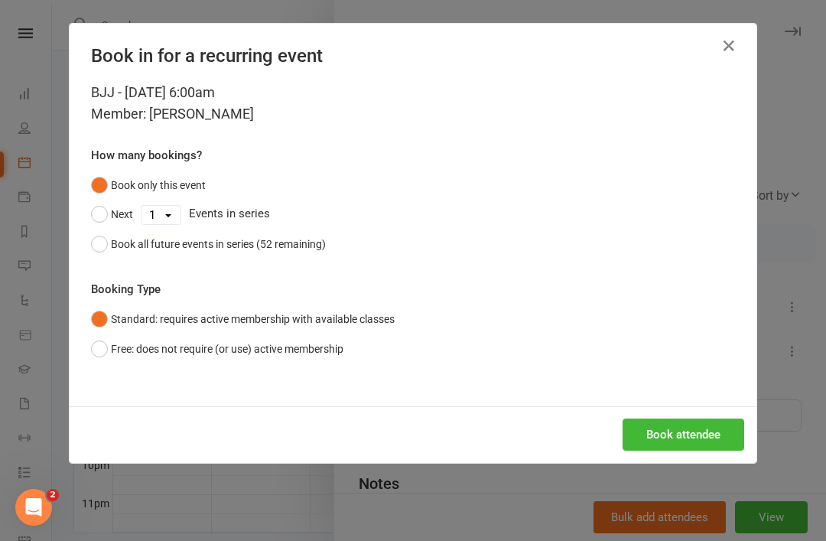
click at [653, 422] on button "Book attendee" at bounding box center [684, 434] width 122 height 32
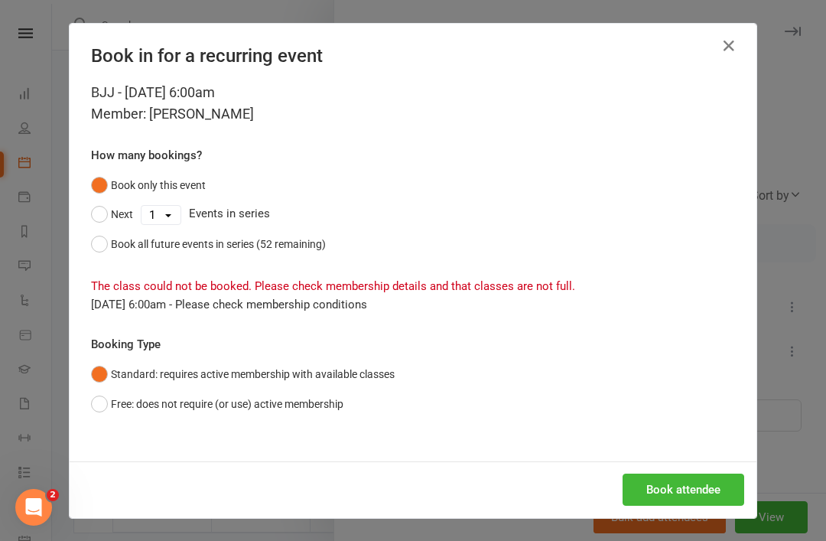
click at [86, 406] on div "BJJ - Aug 15, 2025 6:00am Member: Ethan Rubens How many bookings? Book only thi…" at bounding box center [413, 271] width 687 height 379
click at [96, 398] on button "Free: does not require (or use) active membership" at bounding box center [217, 403] width 252 height 29
click at [656, 477] on button "Book attendee" at bounding box center [684, 490] width 122 height 32
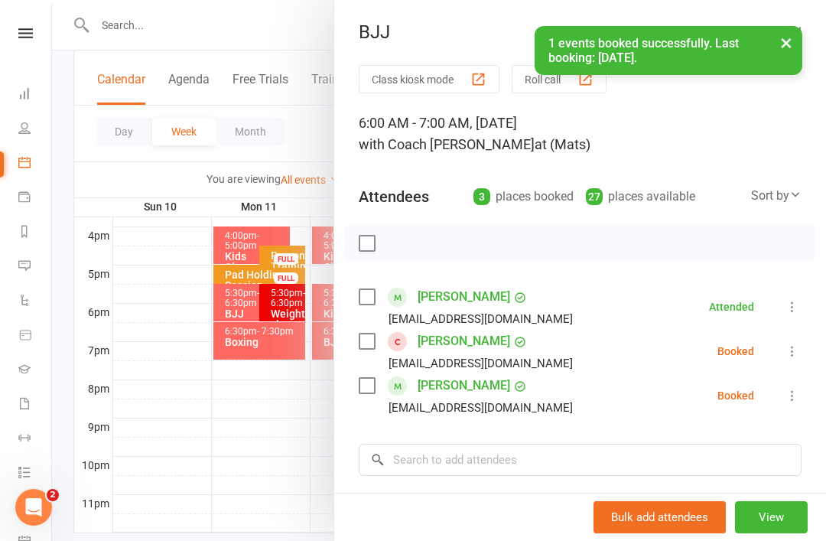
click at [438, 424] on div "Class kiosk mode Roll call 6:00 AM - 7:00 AM, Friday, August, 15, 2025 with Coa…" at bounding box center [580, 378] width 492 height 627
click at [442, 452] on input "search" at bounding box center [580, 460] width 443 height 32
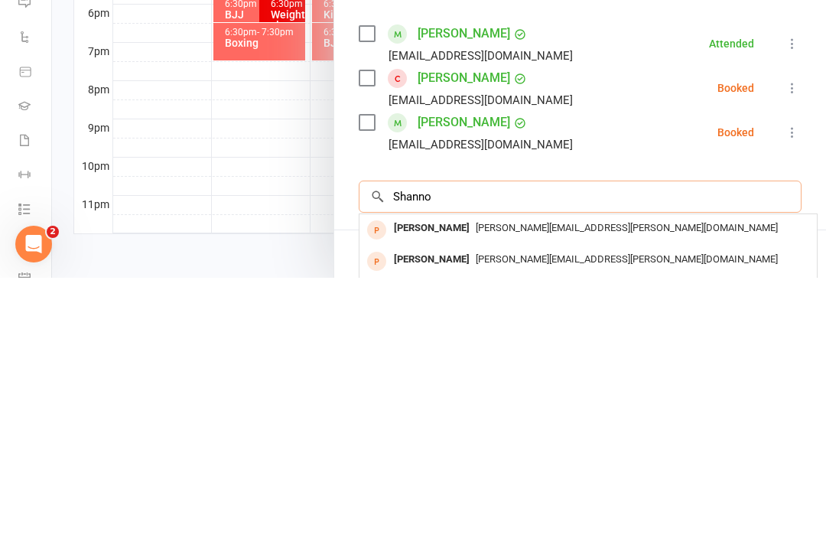
scroll to position [745, 0]
type input "Shanno"
click at [419, 480] on div "Shannon Liu" at bounding box center [432, 491] width 88 height 22
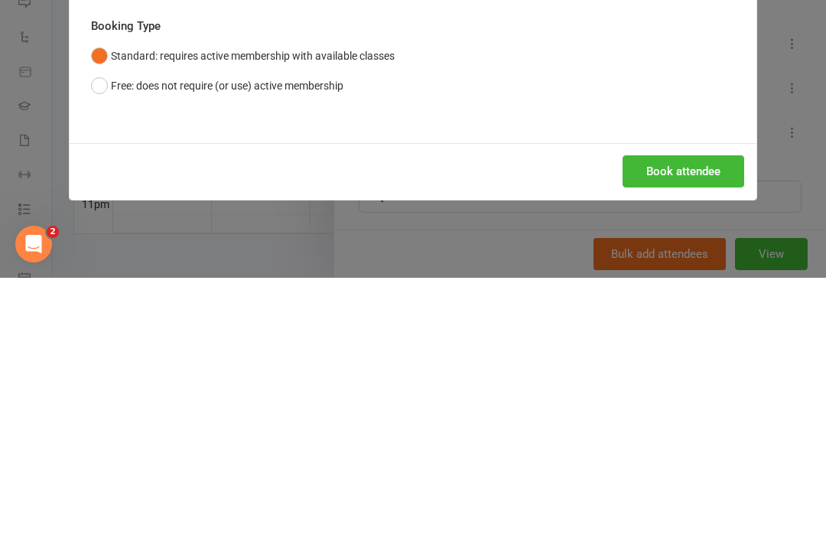
scroll to position [696, 0]
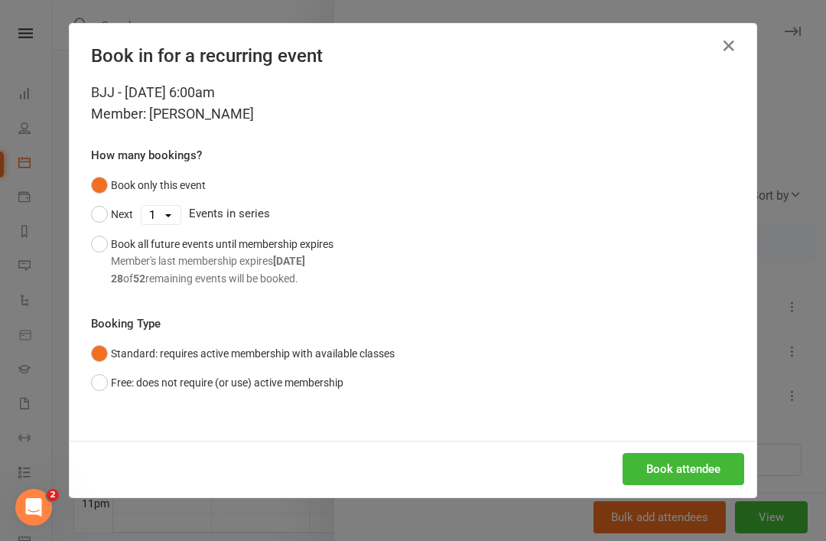
click at [670, 467] on button "Book attendee" at bounding box center [684, 469] width 122 height 32
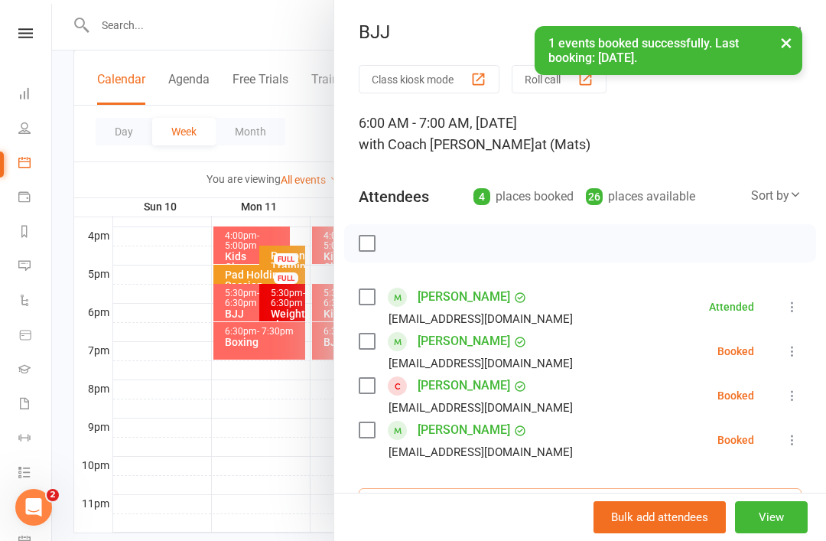
click at [467, 509] on input "search" at bounding box center [580, 504] width 443 height 32
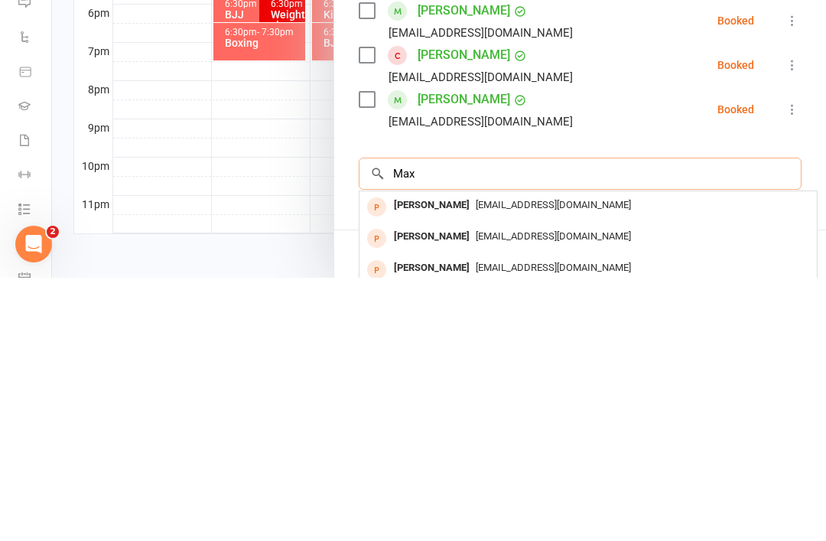
scroll to position [66, 0]
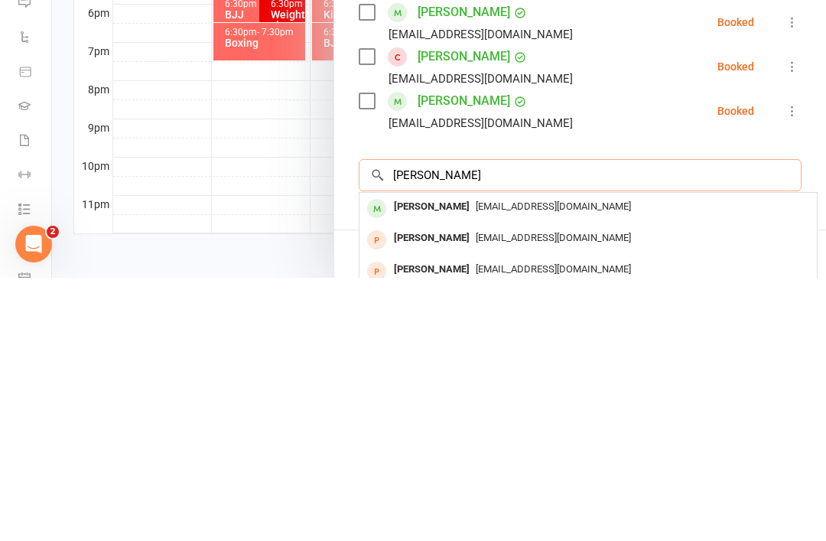
type input "Max wals"
click at [486, 464] on span "maxhwalshaw@gmail.com" at bounding box center [553, 469] width 155 height 11
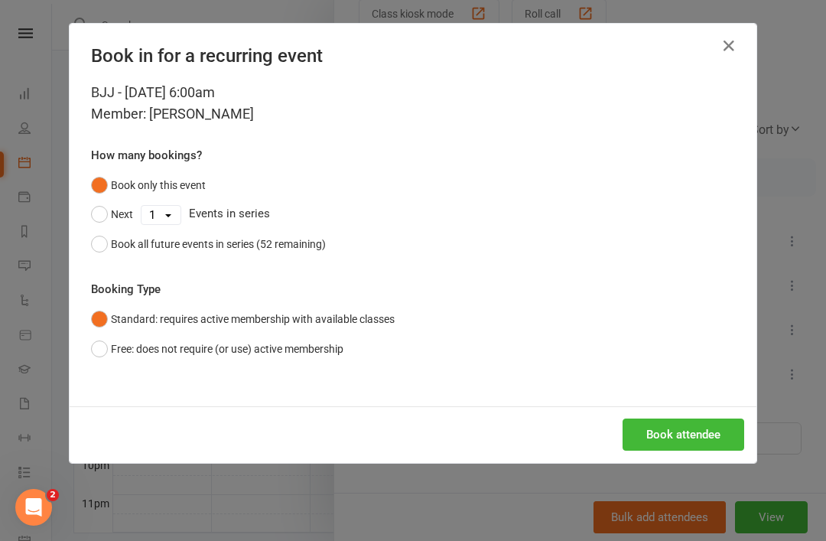
click at [655, 431] on button "Book attendee" at bounding box center [684, 434] width 122 height 32
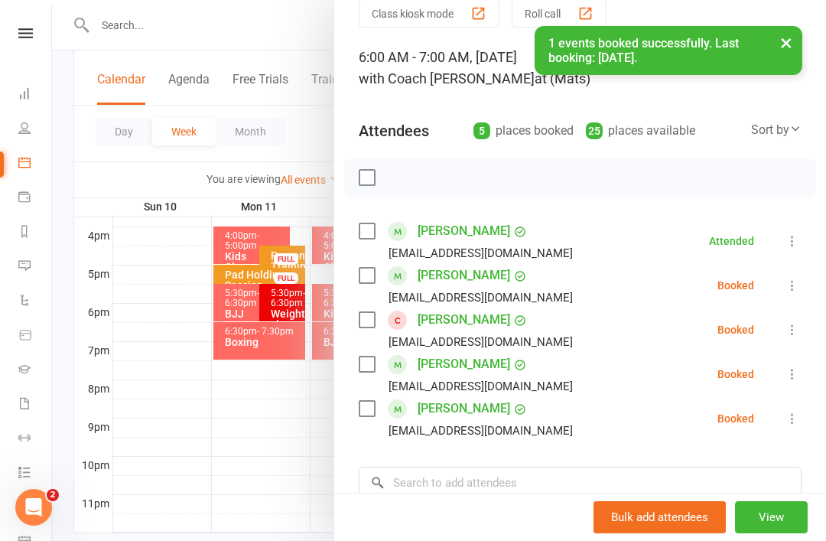
click at [365, 160] on div at bounding box center [580, 177] width 472 height 38
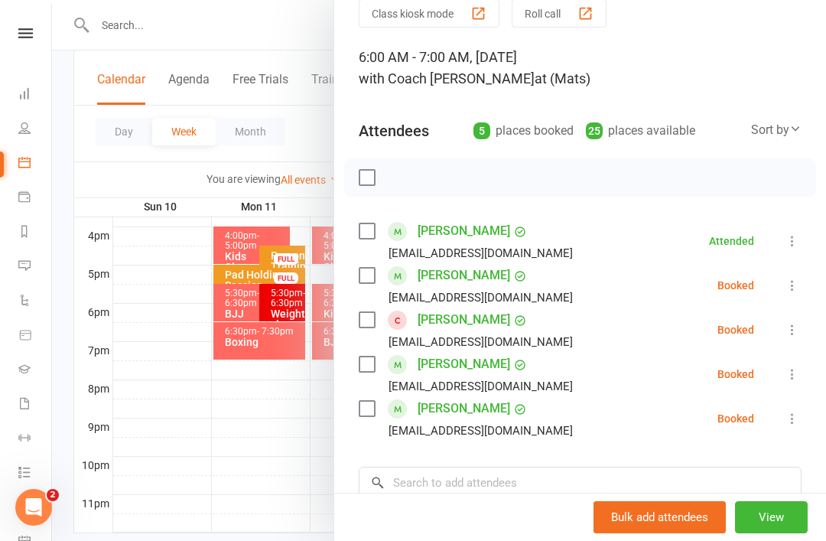
click at [368, 174] on label at bounding box center [366, 177] width 15 height 15
click at [402, 165] on button "button" at bounding box center [401, 177] width 26 height 26
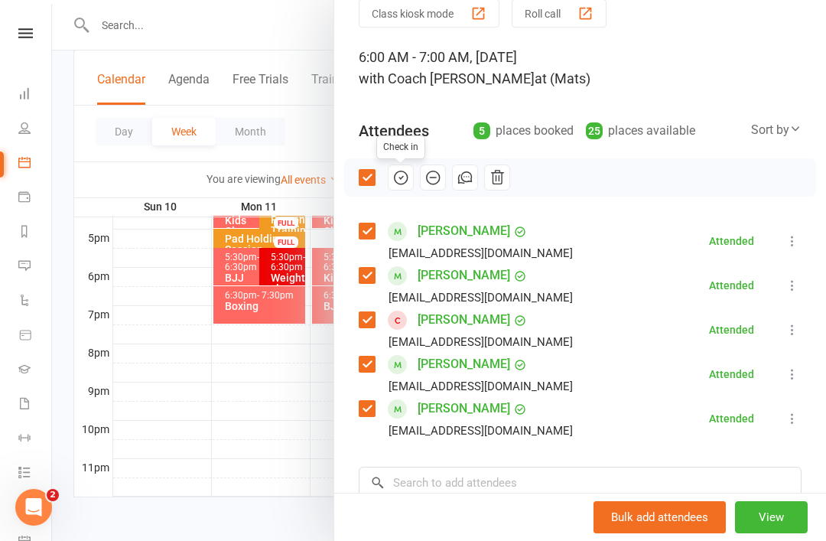
click at [259, 381] on div at bounding box center [439, 270] width 774 height 541
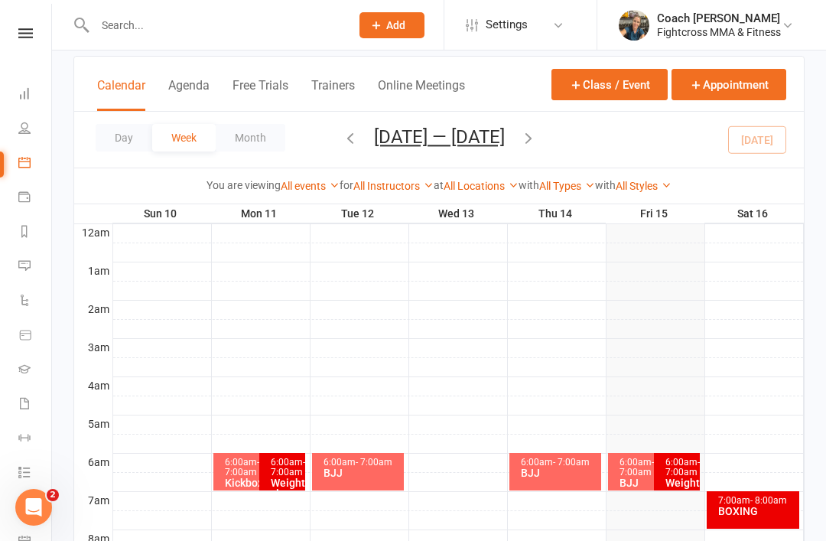
scroll to position [85, 0]
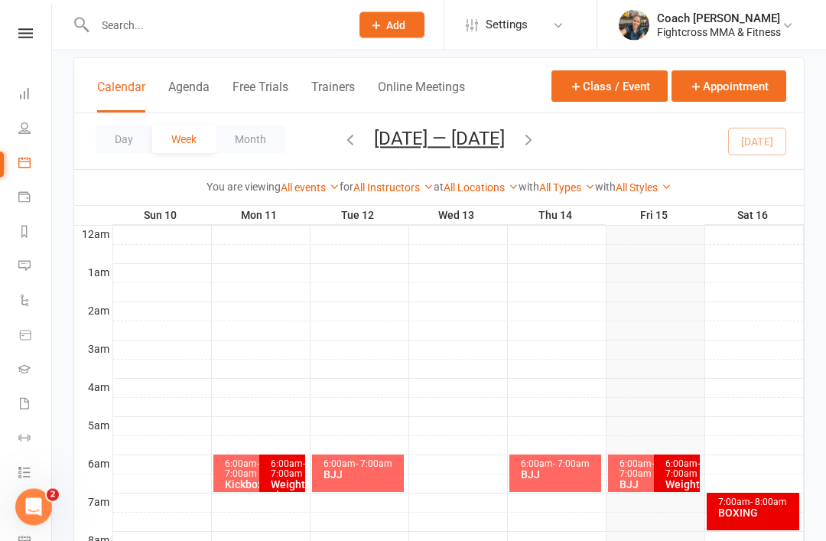
click at [22, 80] on link "Dashboard" at bounding box center [35, 95] width 34 height 34
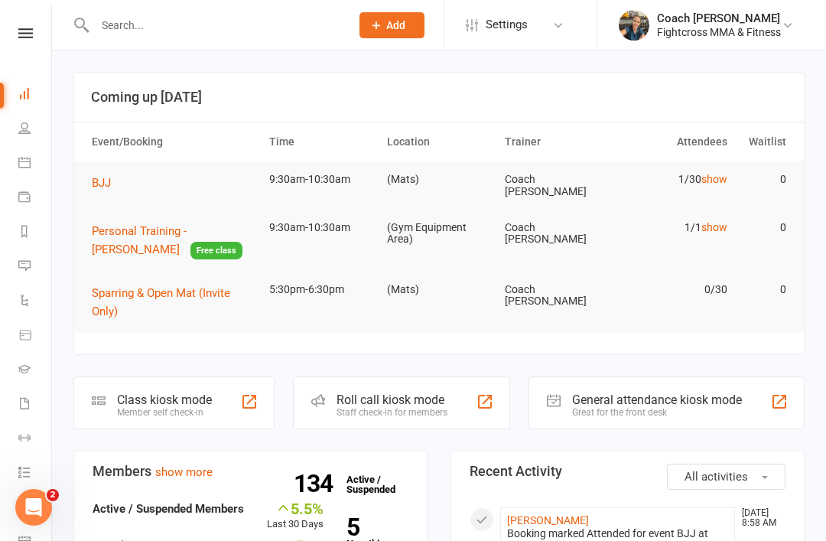
click at [24, 295] on icon at bounding box center [24, 300] width 12 height 12
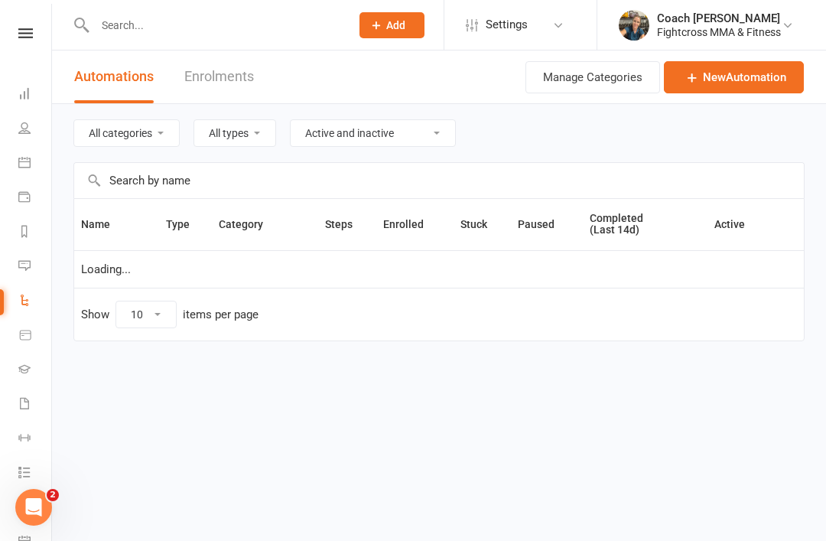
select select "50"
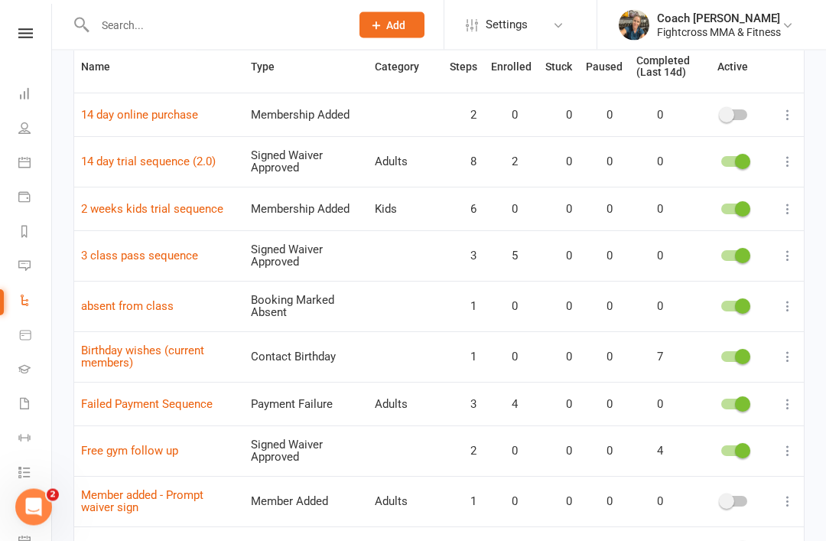
scroll to position [158, 0]
click at [119, 400] on link "Failed Payment Sequence" at bounding box center [147, 404] width 132 height 14
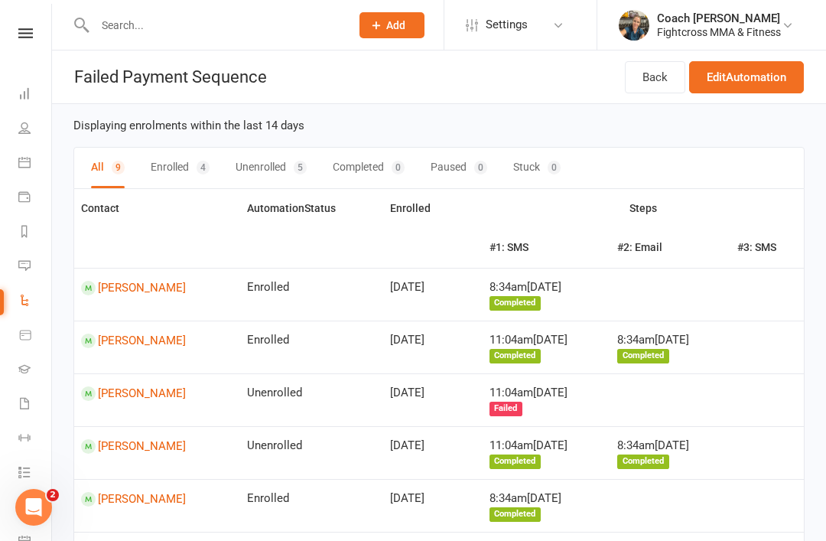
click at [532, 162] on button "Stuck 0" at bounding box center [536, 168] width 47 height 41
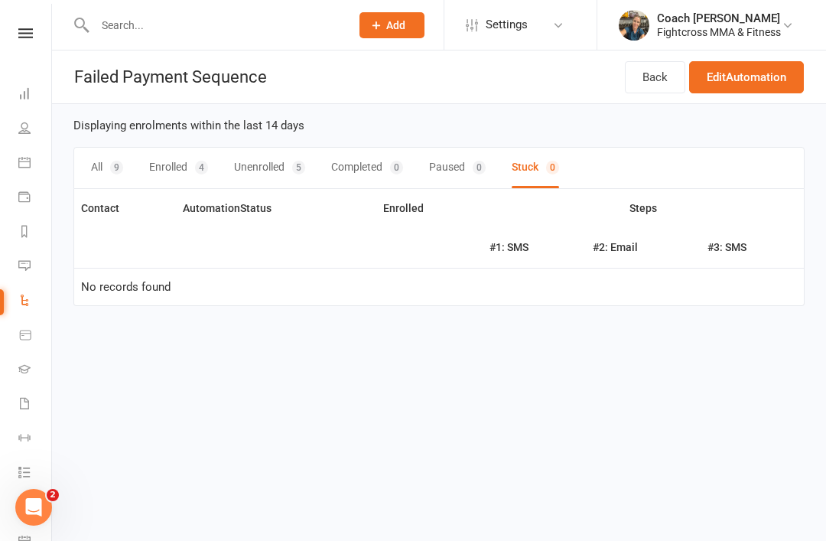
click at [102, 164] on button "All 9" at bounding box center [107, 168] width 32 height 41
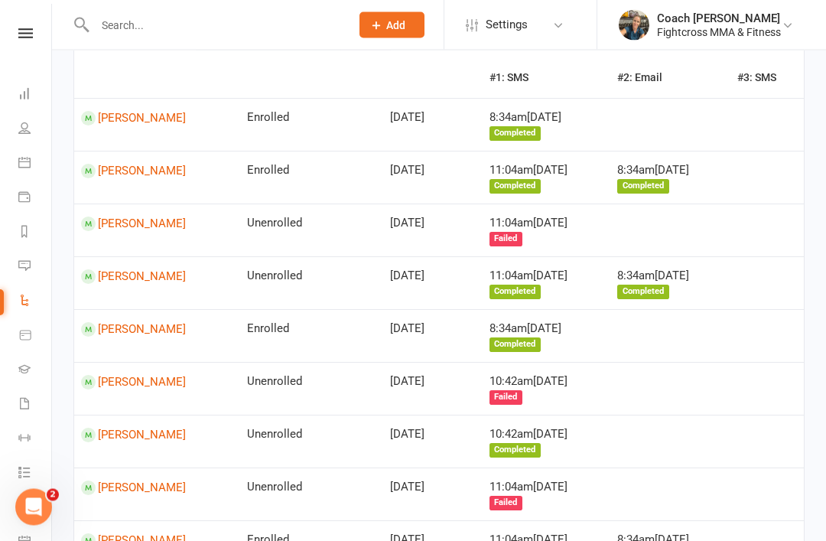
scroll to position [223, 0]
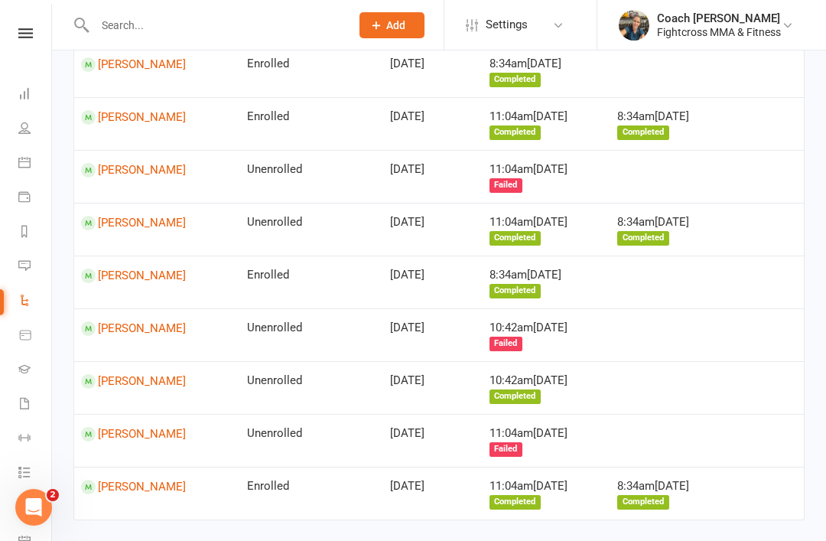
click at [29, 102] on link "Dashboard" at bounding box center [35, 95] width 34 height 34
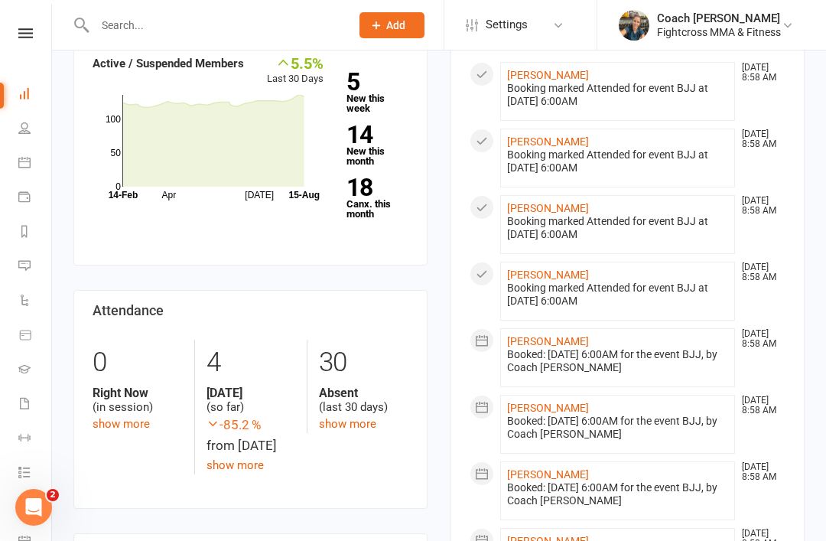
scroll to position [458, 0]
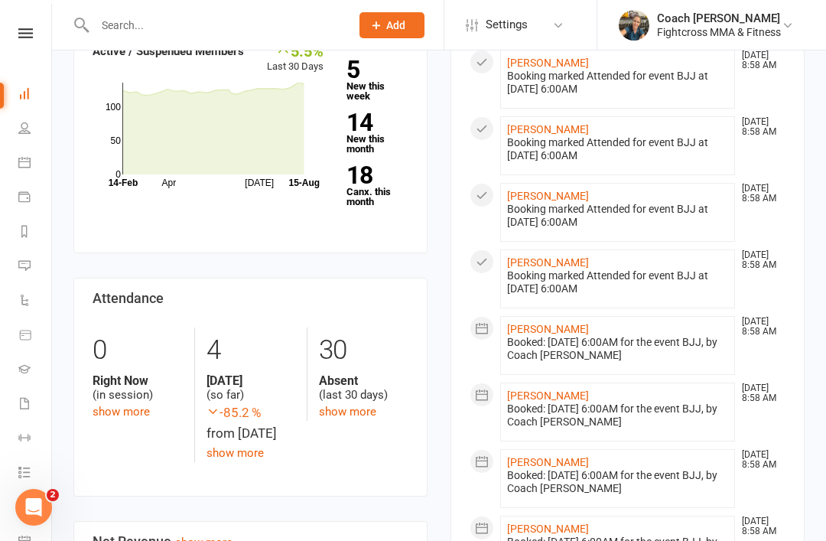
click at [341, 405] on link "show more" at bounding box center [347, 412] width 57 height 14
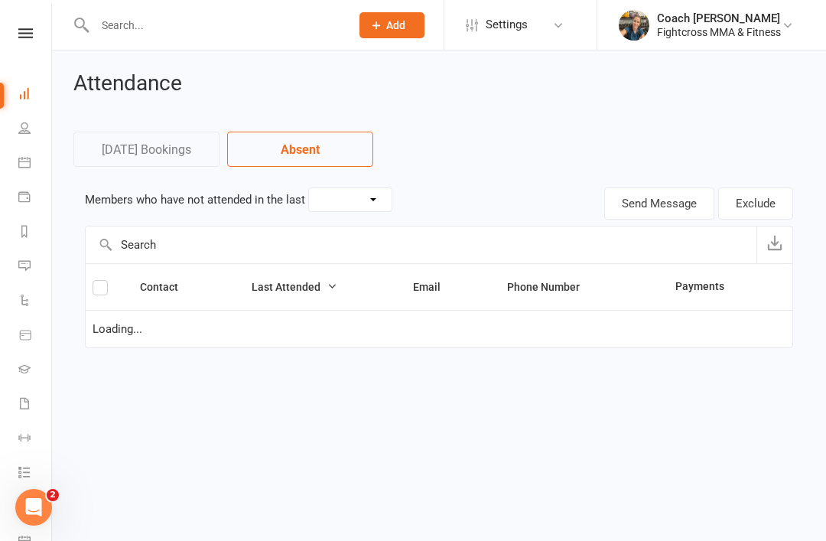
select select "30"
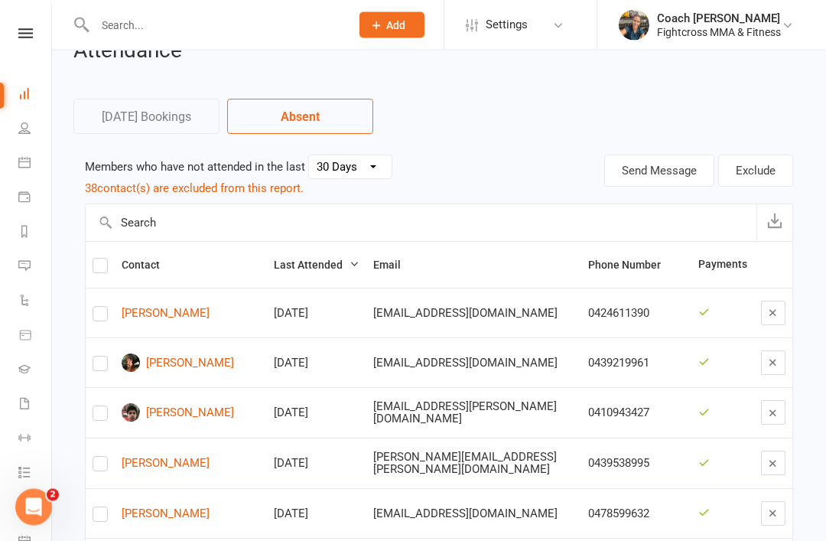
scroll to position [37, 0]
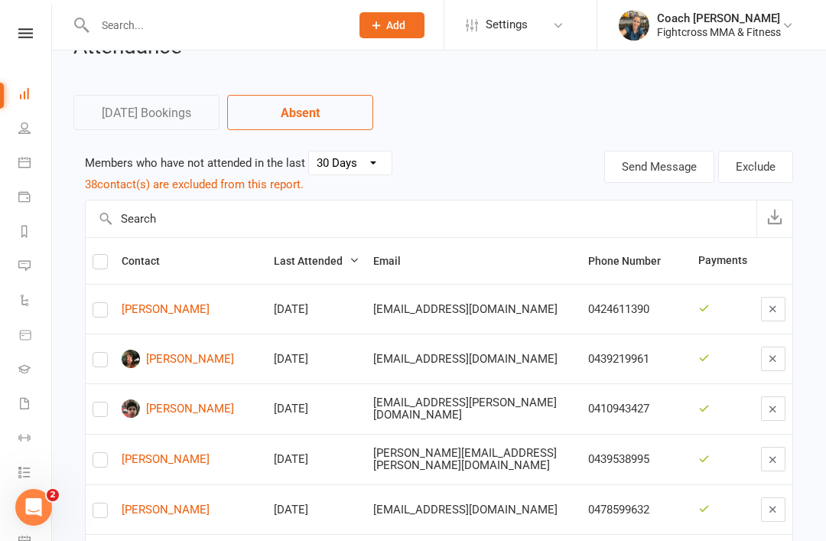
click at [19, 96] on icon at bounding box center [24, 93] width 12 height 12
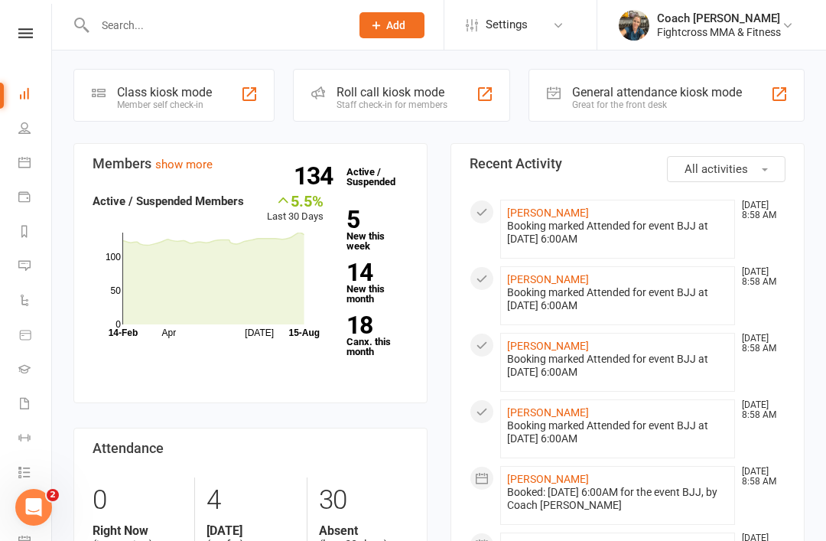
scroll to position [309, 0]
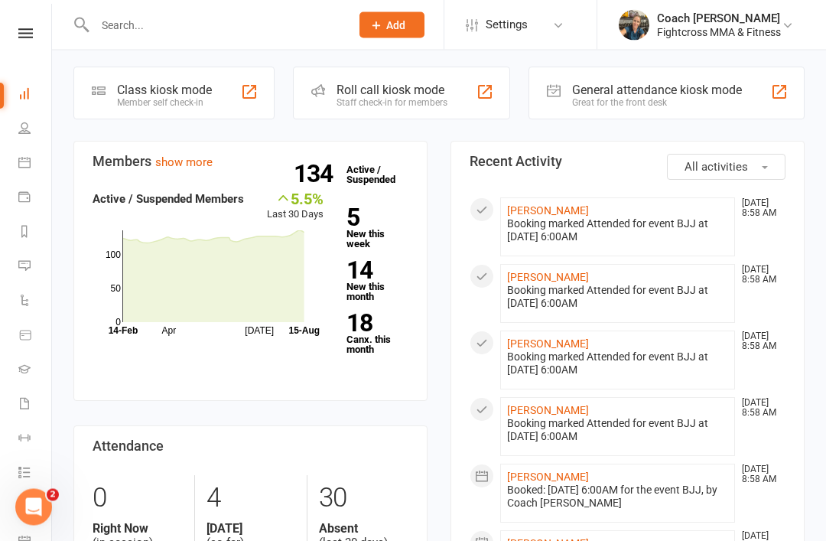
click at [357, 326] on link "18 Canx. this month" at bounding box center [378, 333] width 62 height 43
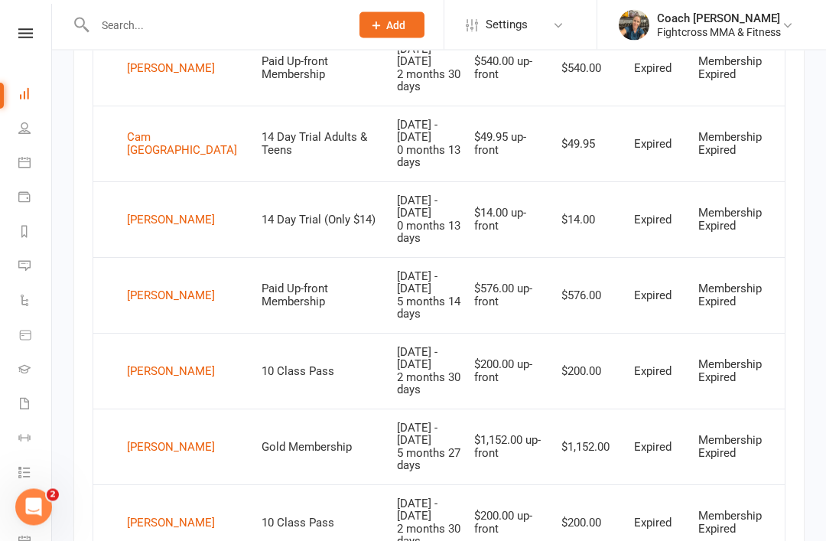
scroll to position [721, 0]
click at [153, 208] on div "Patrick Keating" at bounding box center [171, 219] width 88 height 23
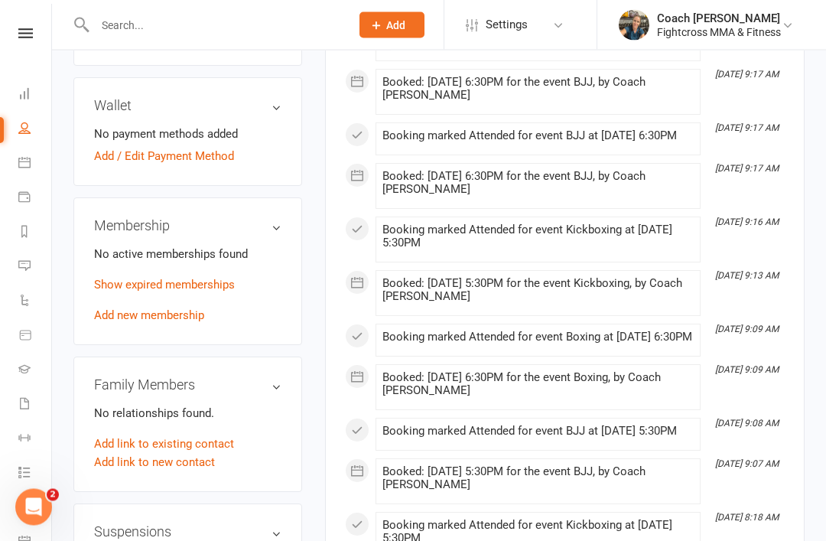
scroll to position [549, 0]
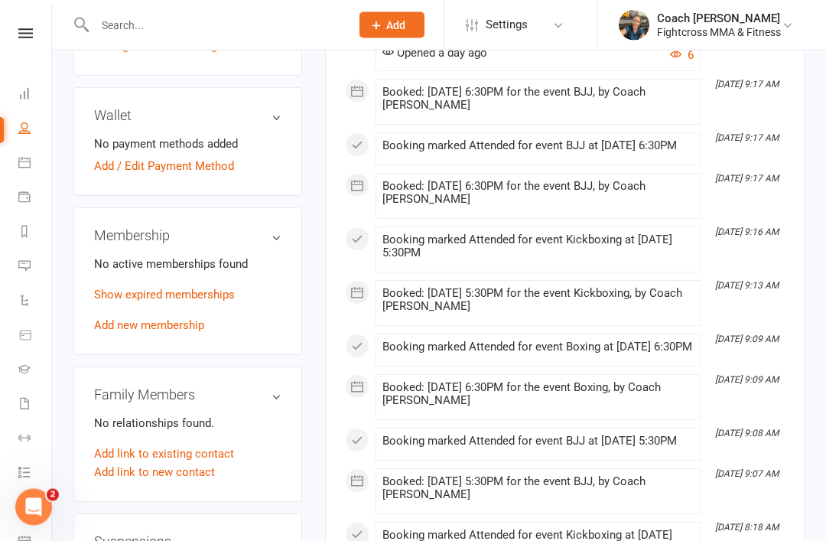
click at [134, 288] on link "Show expired memberships" at bounding box center [164, 295] width 141 height 14
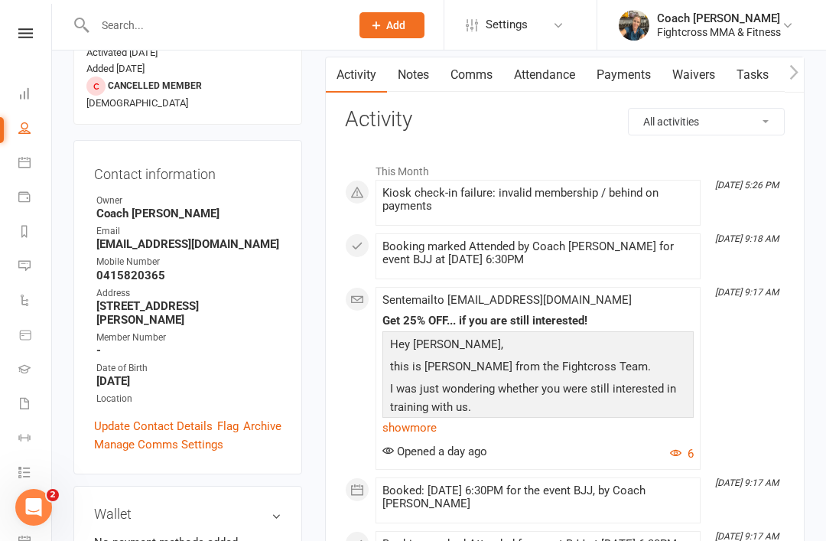
scroll to position [149, 0]
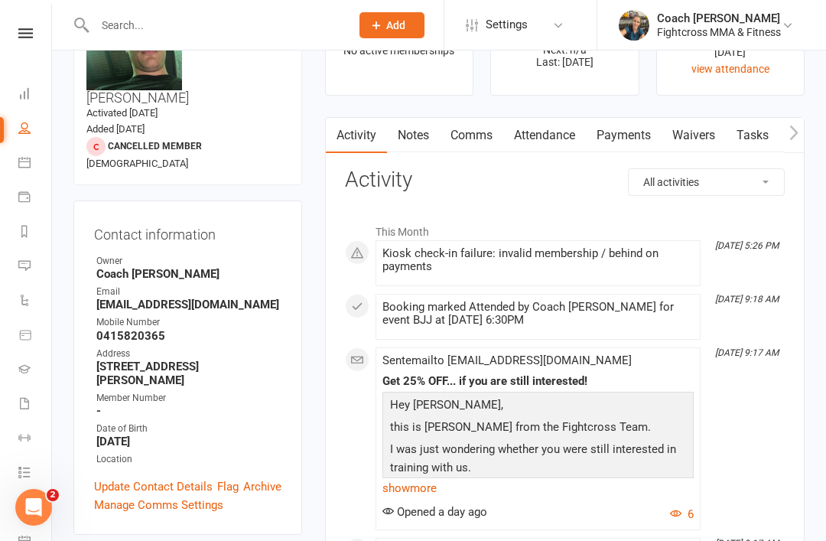
click at [695, 132] on link "Waivers" at bounding box center [694, 135] width 64 height 35
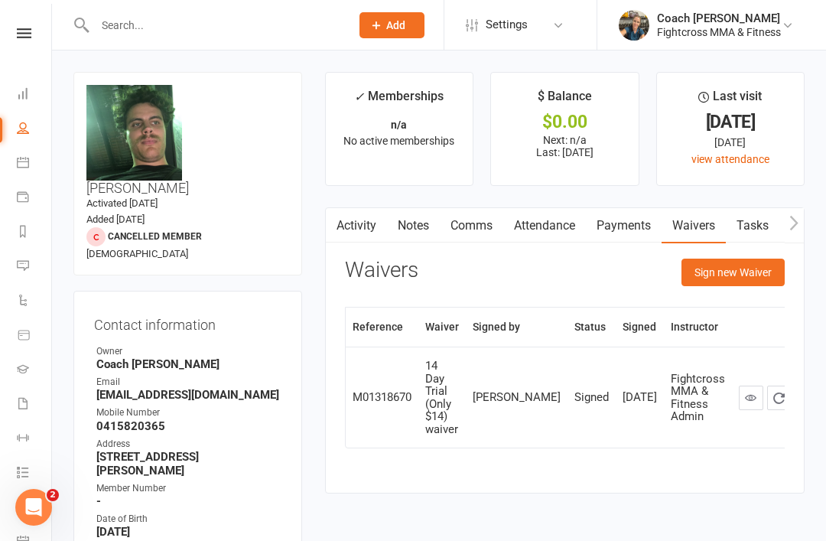
scroll to position [0, 2]
click at [27, 96] on icon at bounding box center [23, 93] width 12 height 12
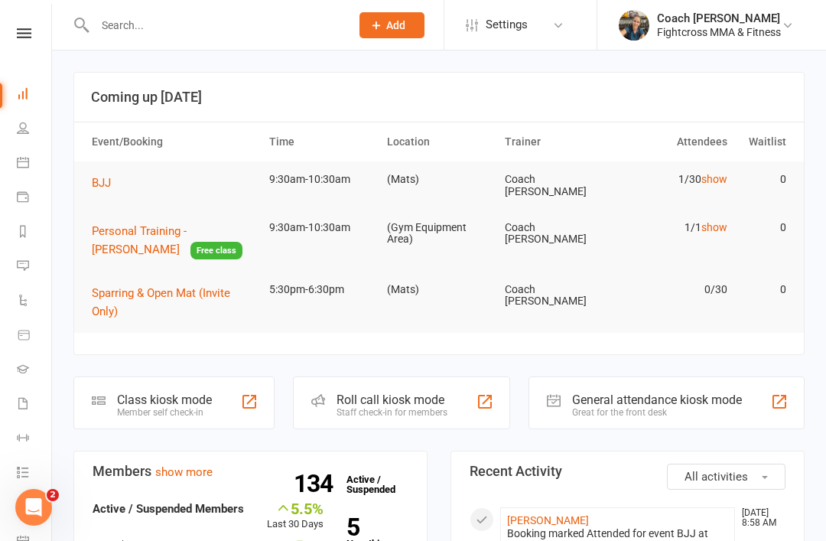
scroll to position [1, 0]
click at [27, 401] on icon at bounding box center [23, 403] width 12 height 12
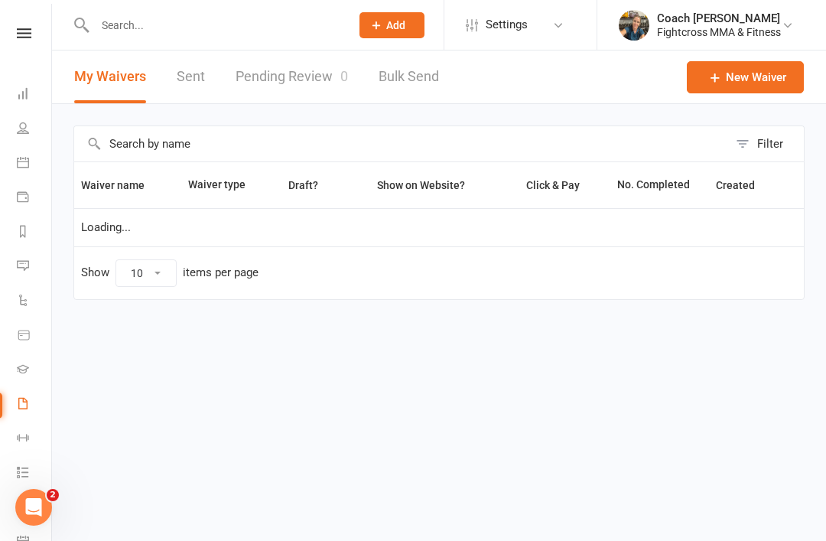
select select "50"
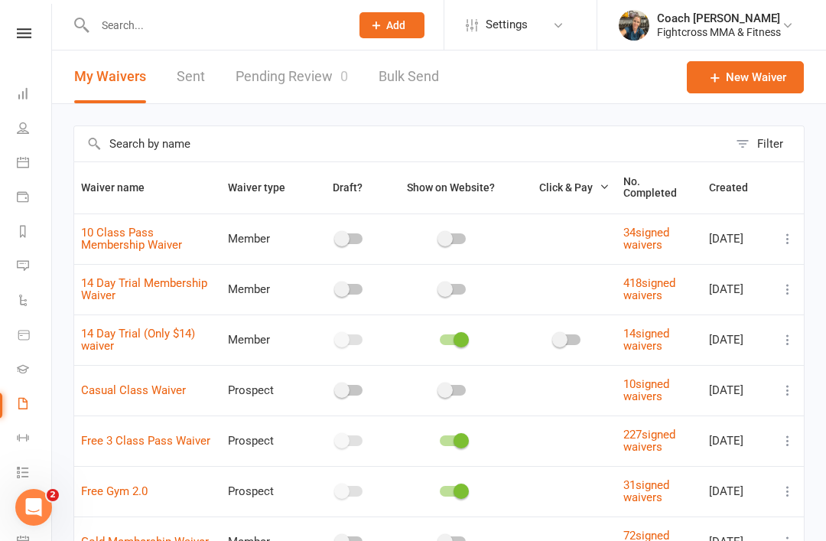
click at [279, 70] on link "Pending Review 0" at bounding box center [292, 76] width 112 height 53
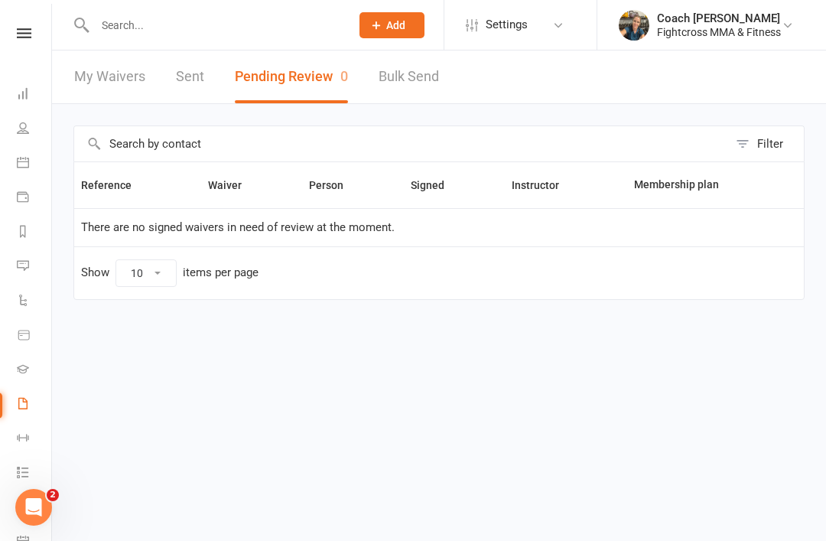
select select "50"
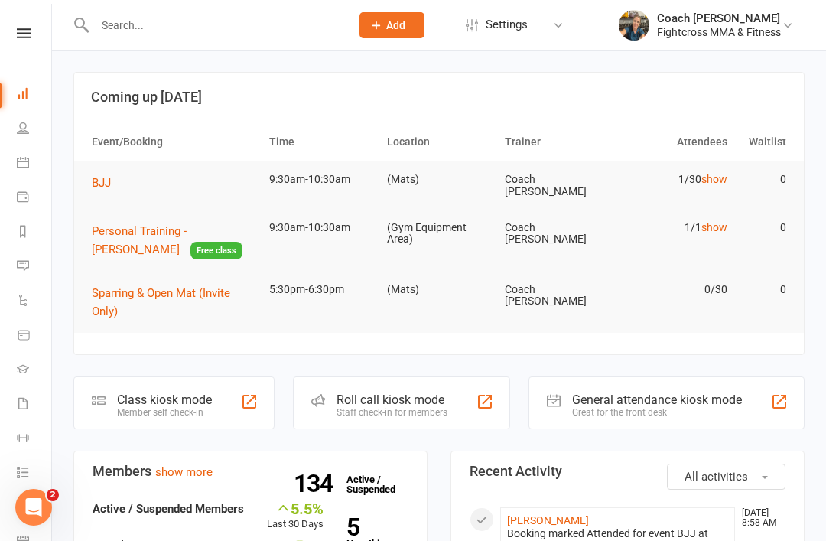
click at [132, 25] on input "text" at bounding box center [214, 25] width 249 height 21
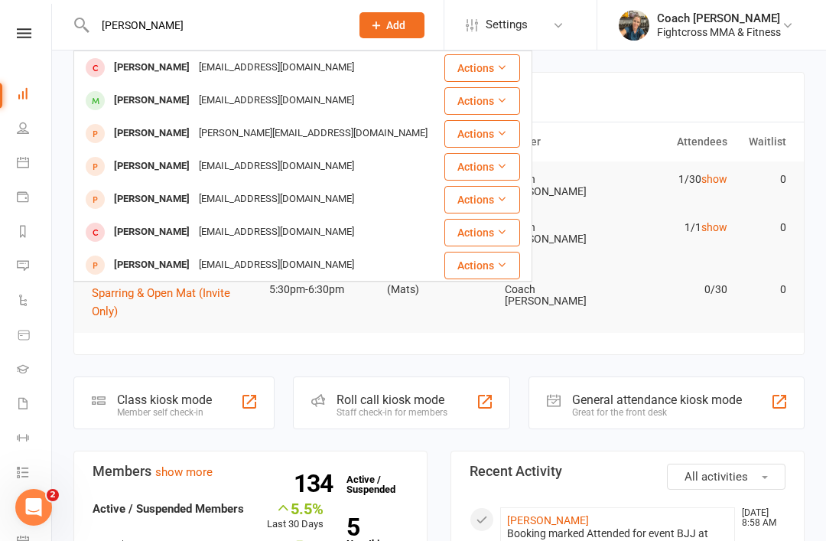
type input "Keating"
click at [152, 99] on div "Patrick Keating" at bounding box center [151, 101] width 85 height 22
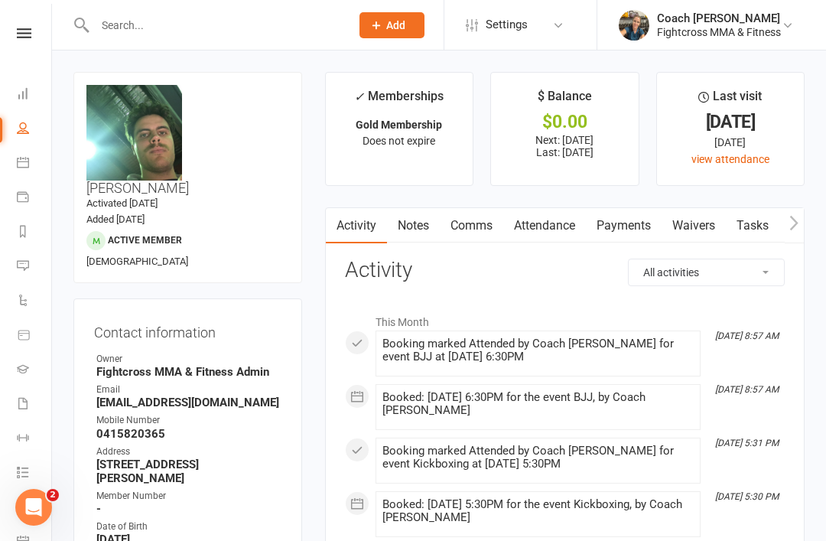
scroll to position [4, 0]
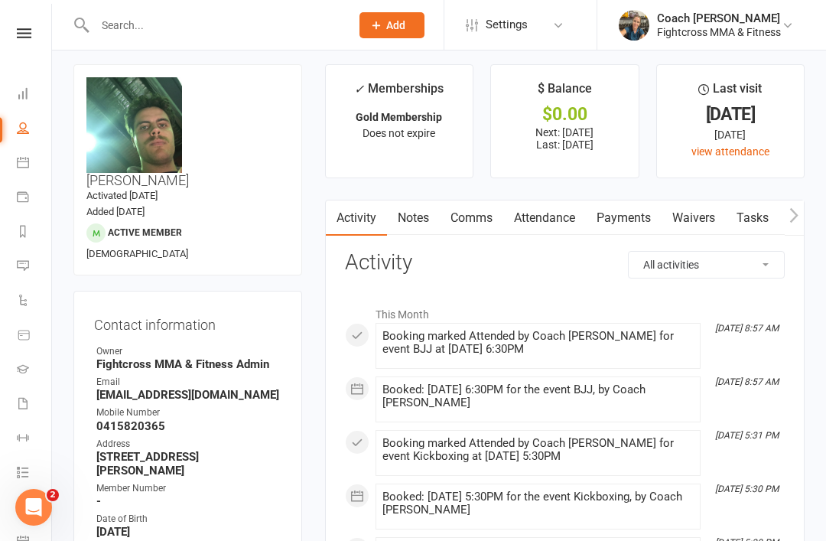
click at [116, 19] on input "text" at bounding box center [214, 25] width 249 height 21
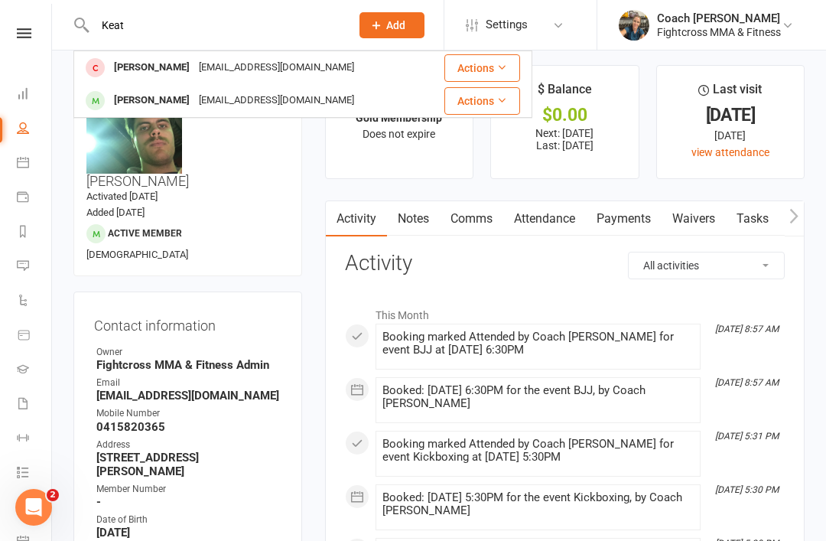
type input "Keat"
click at [162, 96] on div "Patrick Keating" at bounding box center [151, 101] width 85 height 22
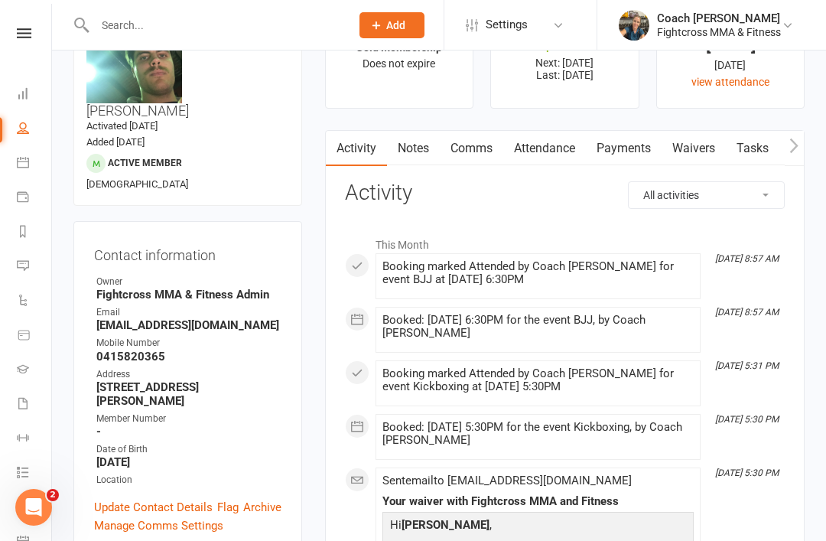
scroll to position [0, 0]
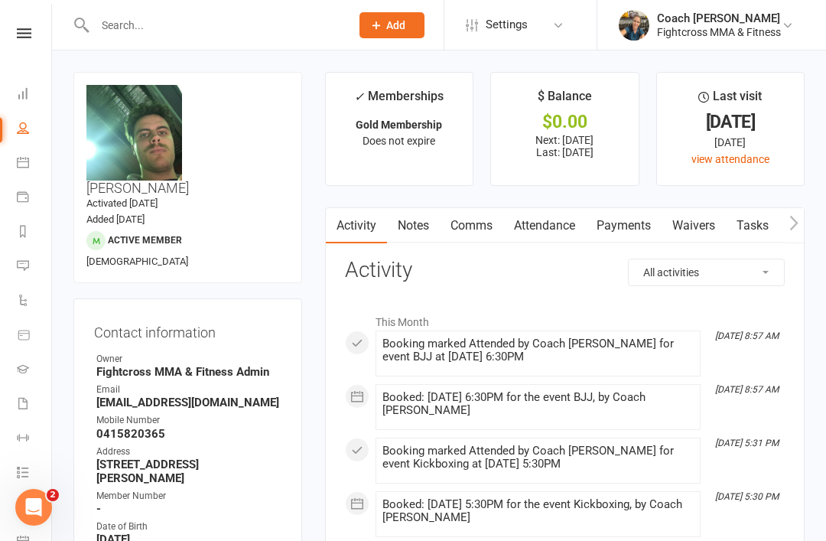
click at [124, 10] on div at bounding box center [206, 25] width 266 height 50
click at [108, 15] on input "text" at bounding box center [214, 25] width 249 height 21
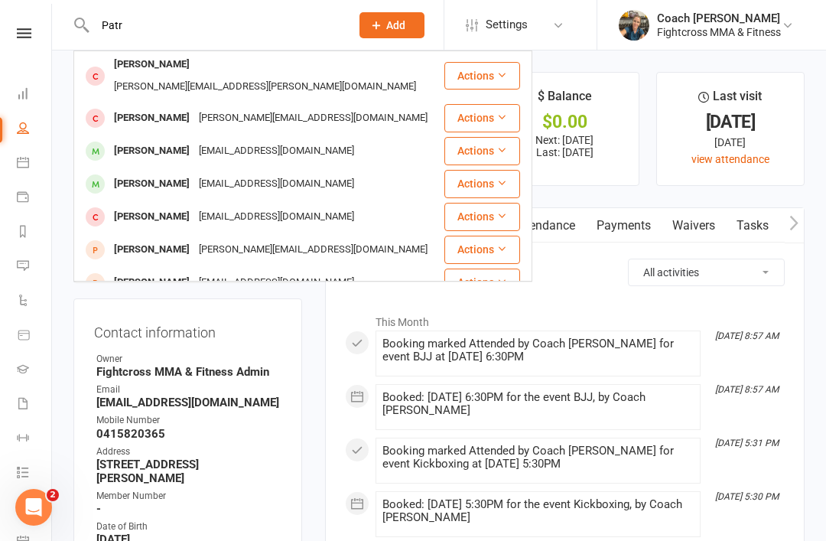
scroll to position [204, 0]
type input "Patr"
click at [135, 205] on div "Patrick Keating" at bounding box center [151, 216] width 85 height 22
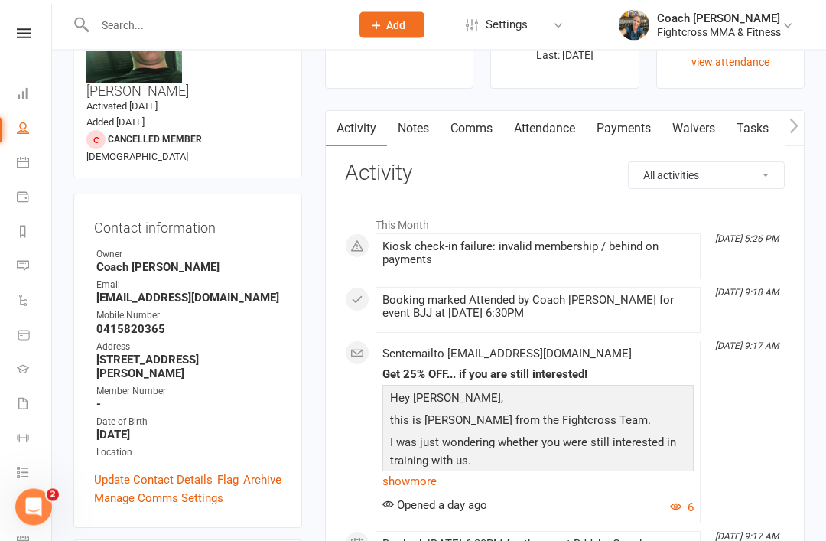
scroll to position [98, 0]
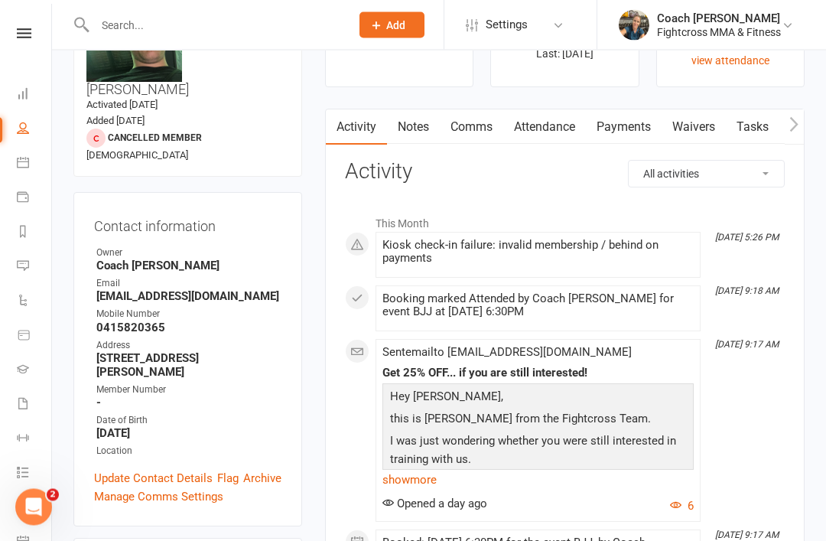
click at [271, 470] on link "Archive" at bounding box center [262, 479] width 38 height 18
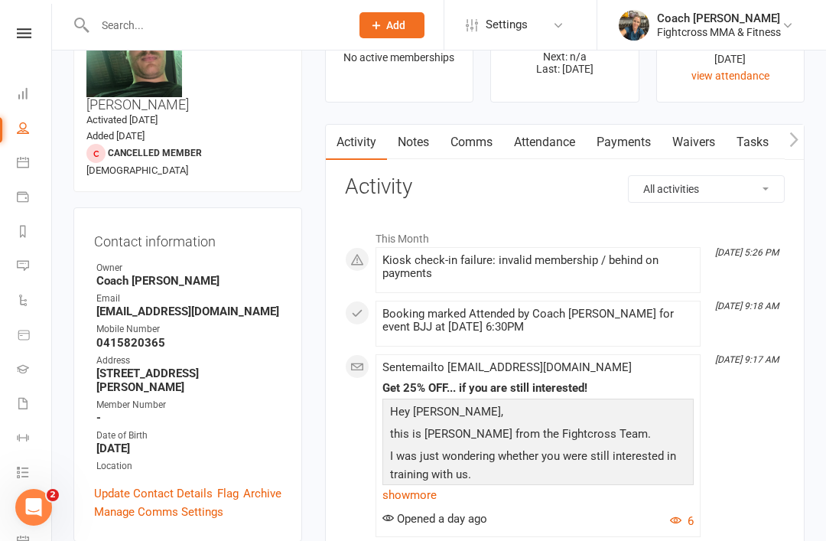
scroll to position [83, 0]
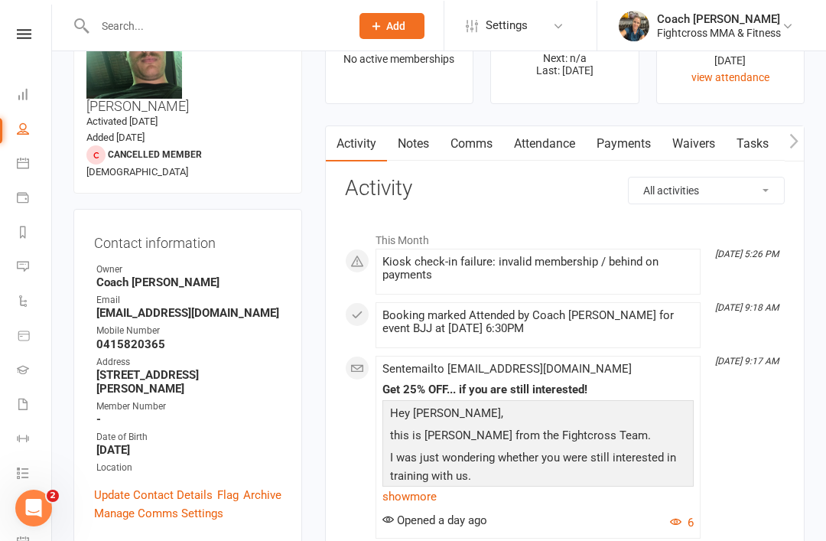
click at [261, 485] on link "Archive" at bounding box center [262, 494] width 38 height 18
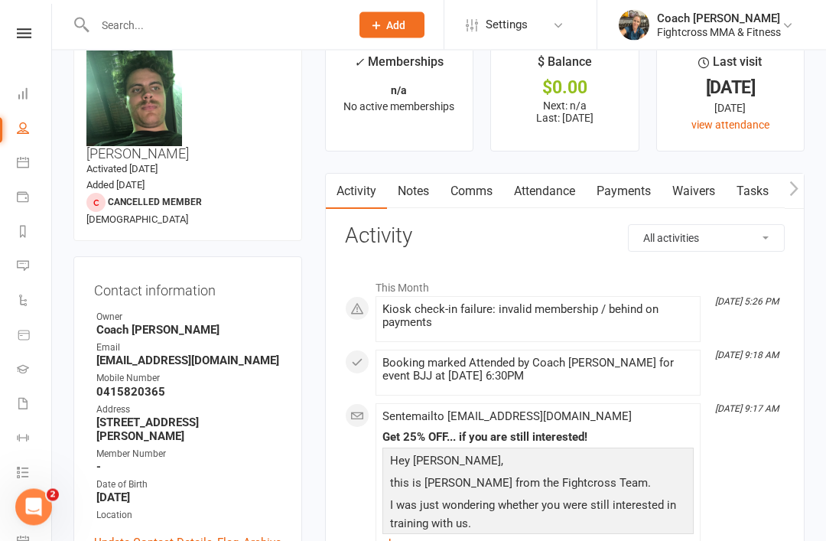
scroll to position [35, 0]
click at [261, 532] on link "Archive" at bounding box center [262, 541] width 38 height 18
click at [18, 86] on link "Dashboard" at bounding box center [34, 95] width 34 height 34
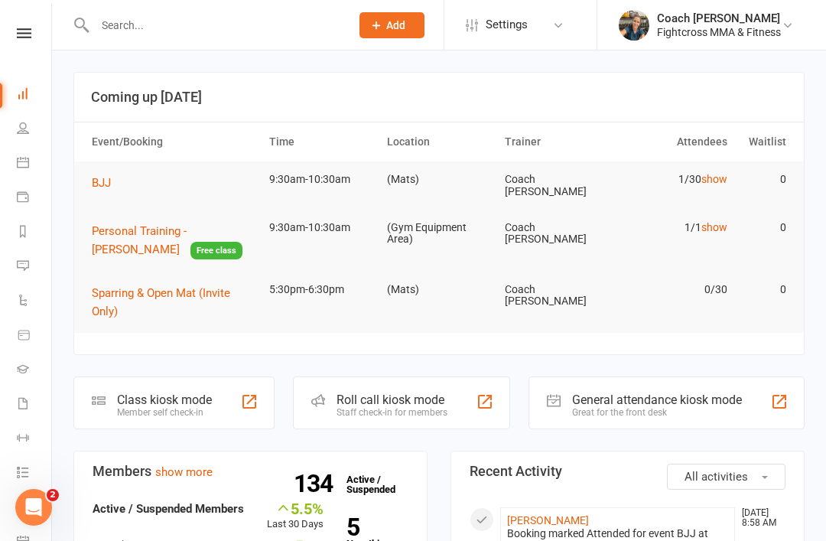
click at [23, 265] on icon at bounding box center [23, 265] width 12 height 12
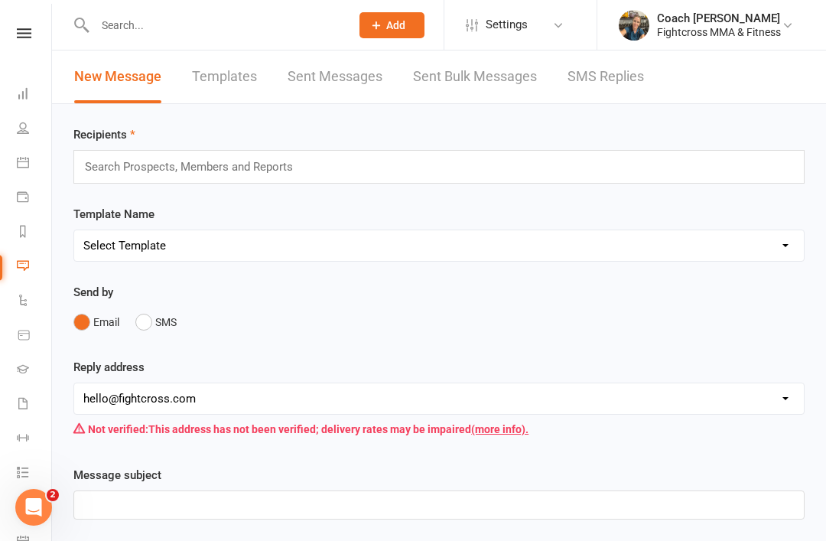
click at [13, 327] on li "Product Sales" at bounding box center [23, 336] width 51 height 34
click at [19, 334] on icon at bounding box center [24, 335] width 14 height 14
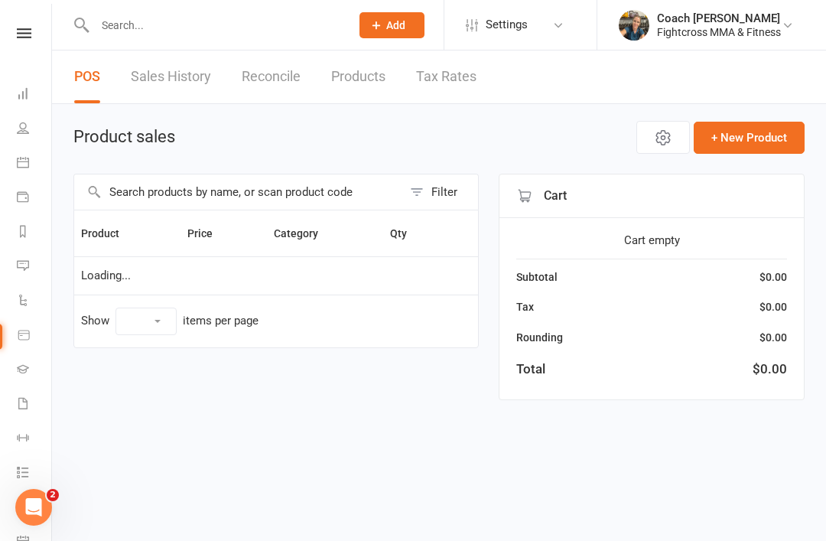
select select "10"
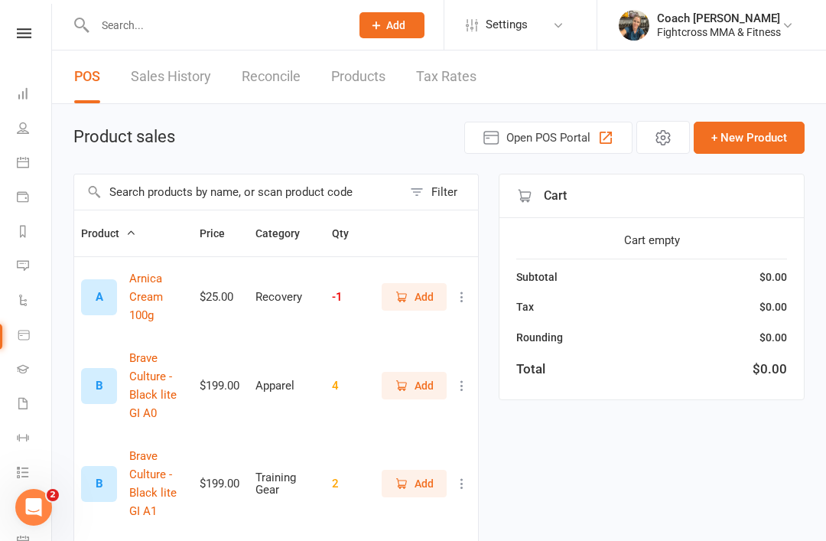
click at [8, 205] on li "Payments" at bounding box center [23, 198] width 51 height 34
click at [23, 362] on link "Gradings" at bounding box center [34, 370] width 34 height 34
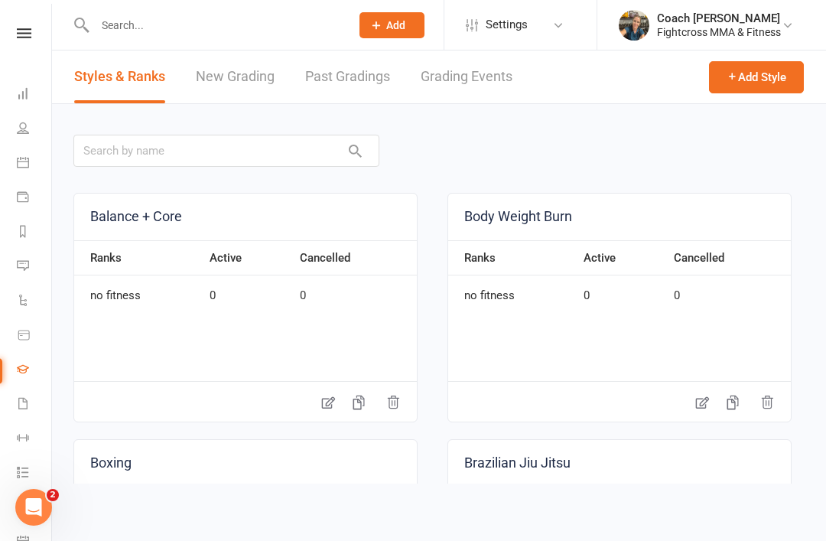
click at [10, 392] on li "Waivers" at bounding box center [23, 405] width 51 height 34
click at [20, 399] on icon at bounding box center [23, 403] width 12 height 12
select select "50"
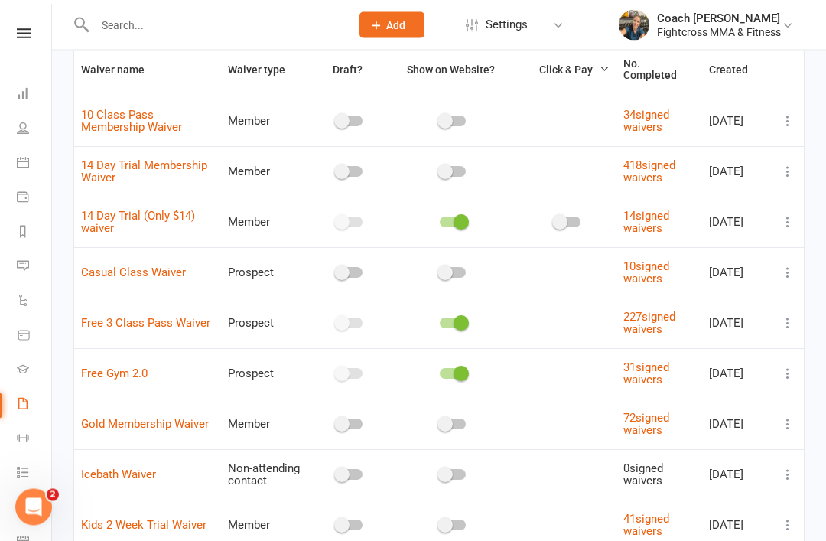
scroll to position [115, 0]
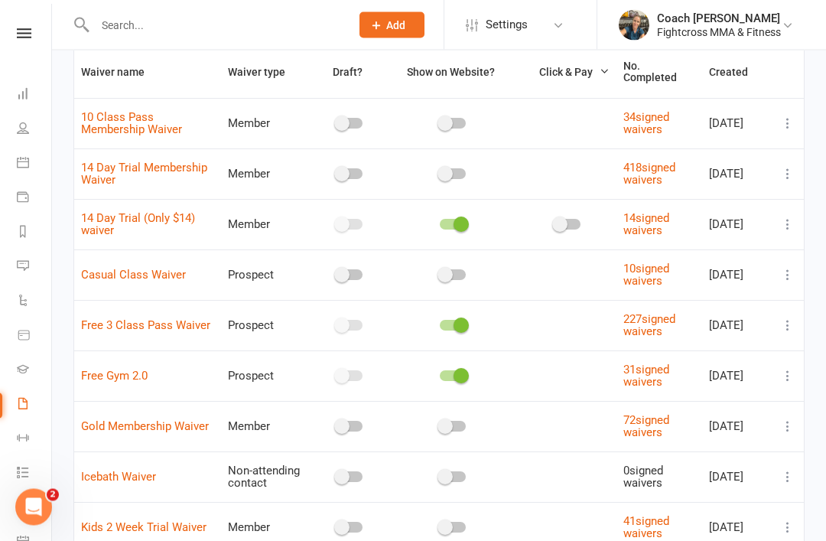
click at [669, 390] on link "31 signed waivers" at bounding box center [647, 376] width 46 height 27
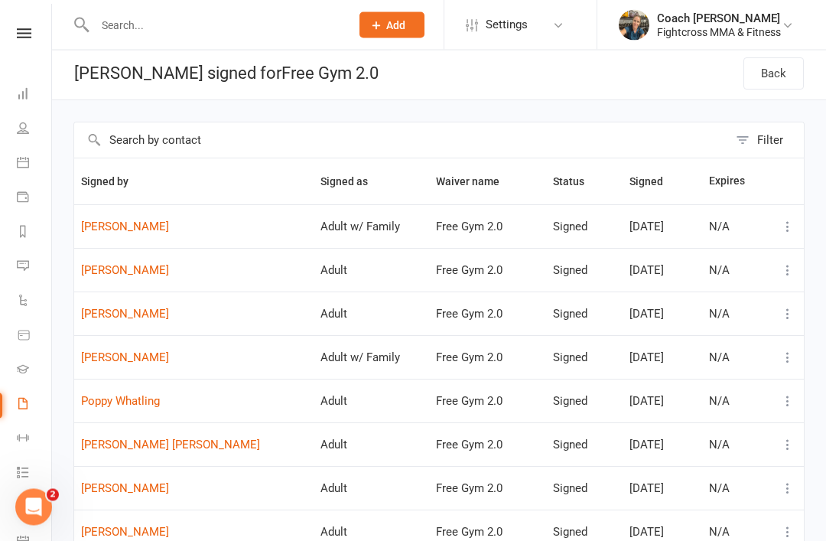
scroll to position [4, 0]
click at [97, 226] on link "Stuart Protheroe" at bounding box center [194, 226] width 226 height 13
